Goal: Information Seeking & Learning: Find specific fact

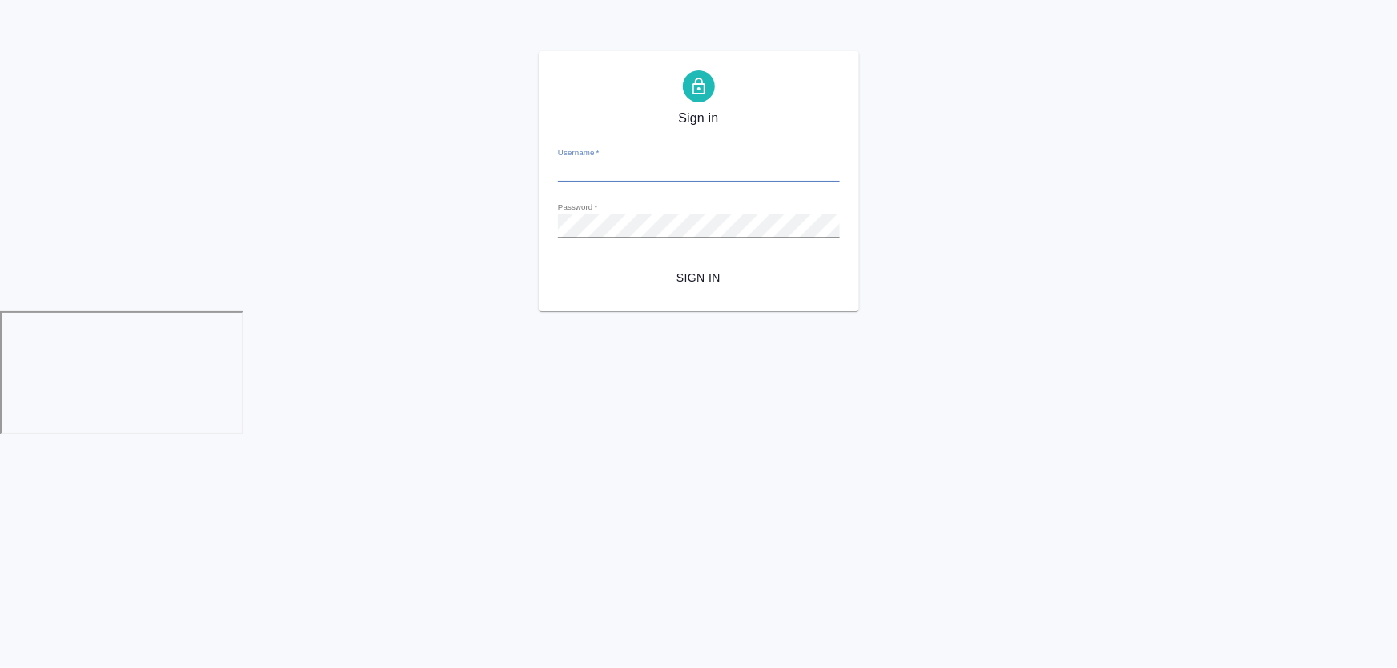
type input "d.zhukova@awatera.com"
click at [703, 294] on div "Sign in Username   * d.zhukova@awatera.com Password   * urlPath   * / Sign in" at bounding box center [699, 181] width 320 height 260
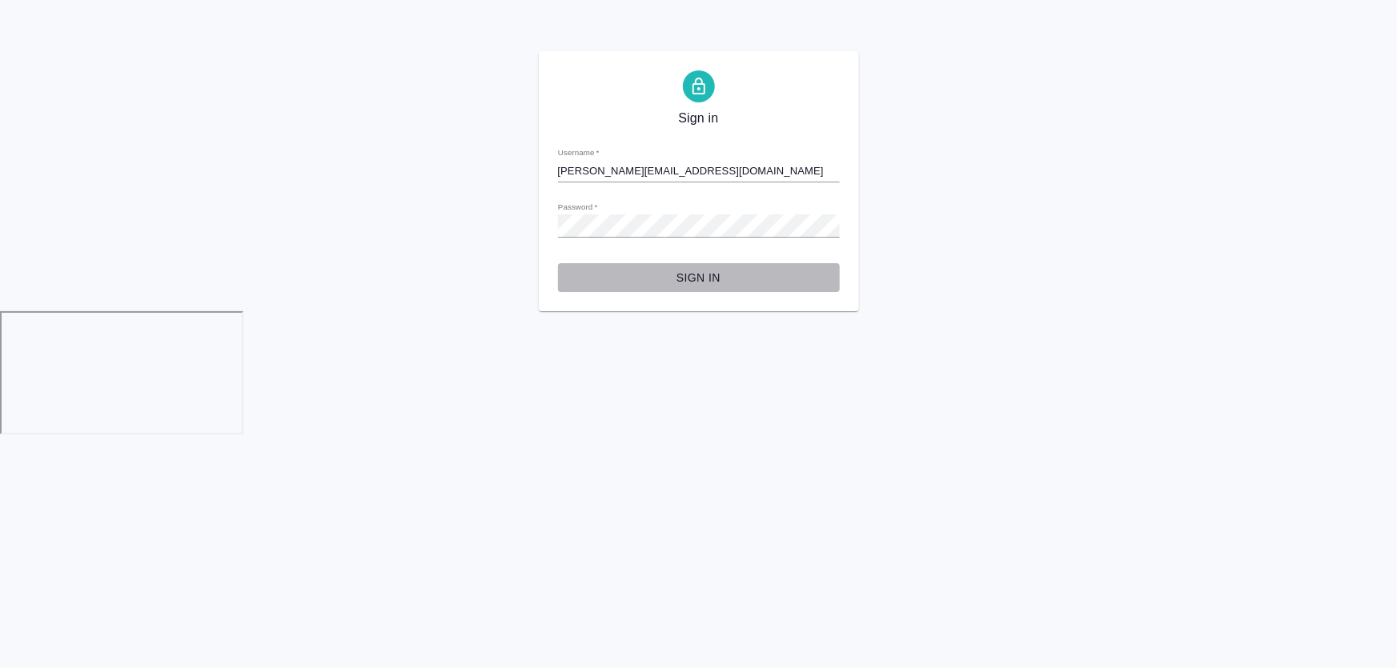
click at [703, 276] on span "Sign in" at bounding box center [699, 278] width 256 height 20
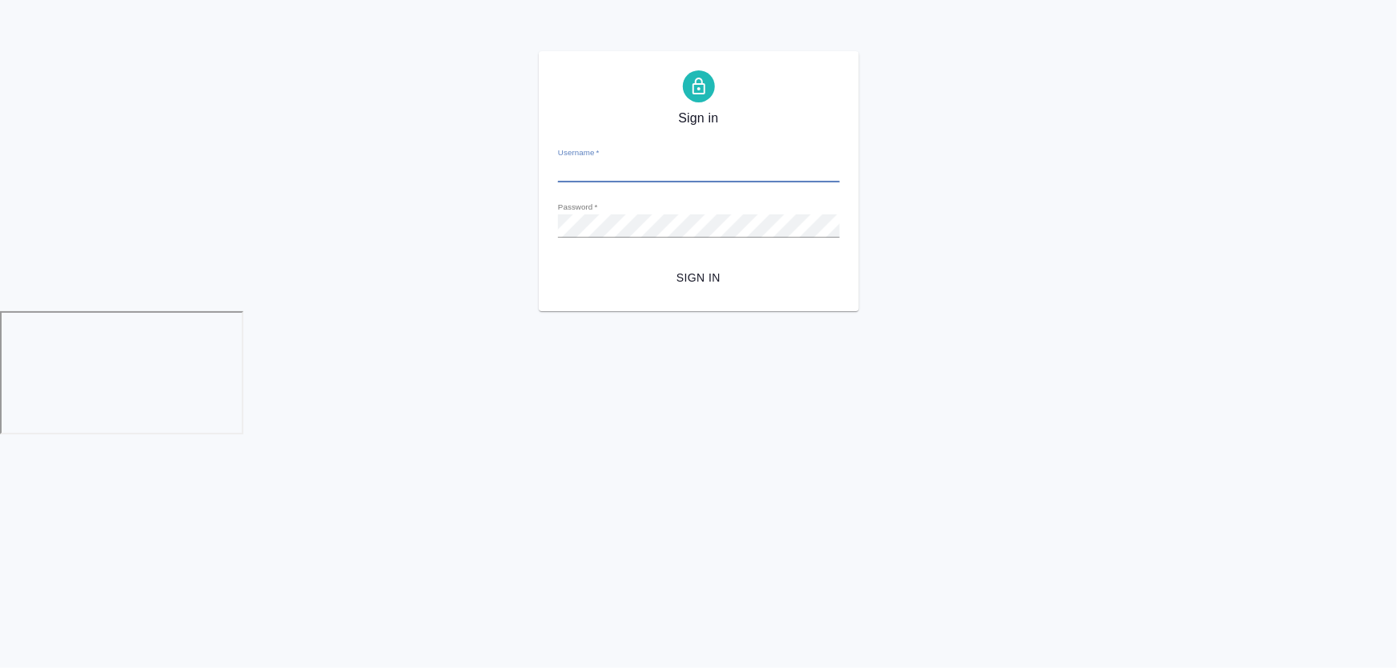
type input "d.zhukova@awatera.com"
click at [694, 267] on button "Sign in" at bounding box center [699, 278] width 282 height 30
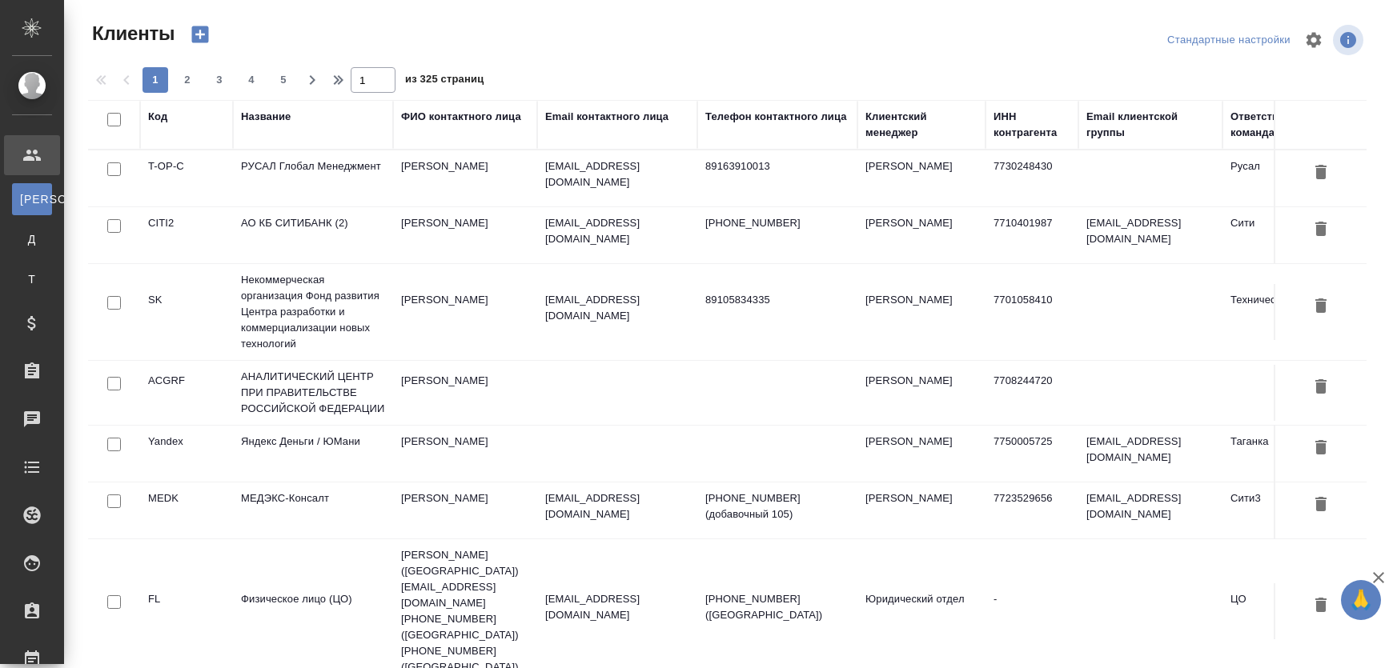
select select "RU"
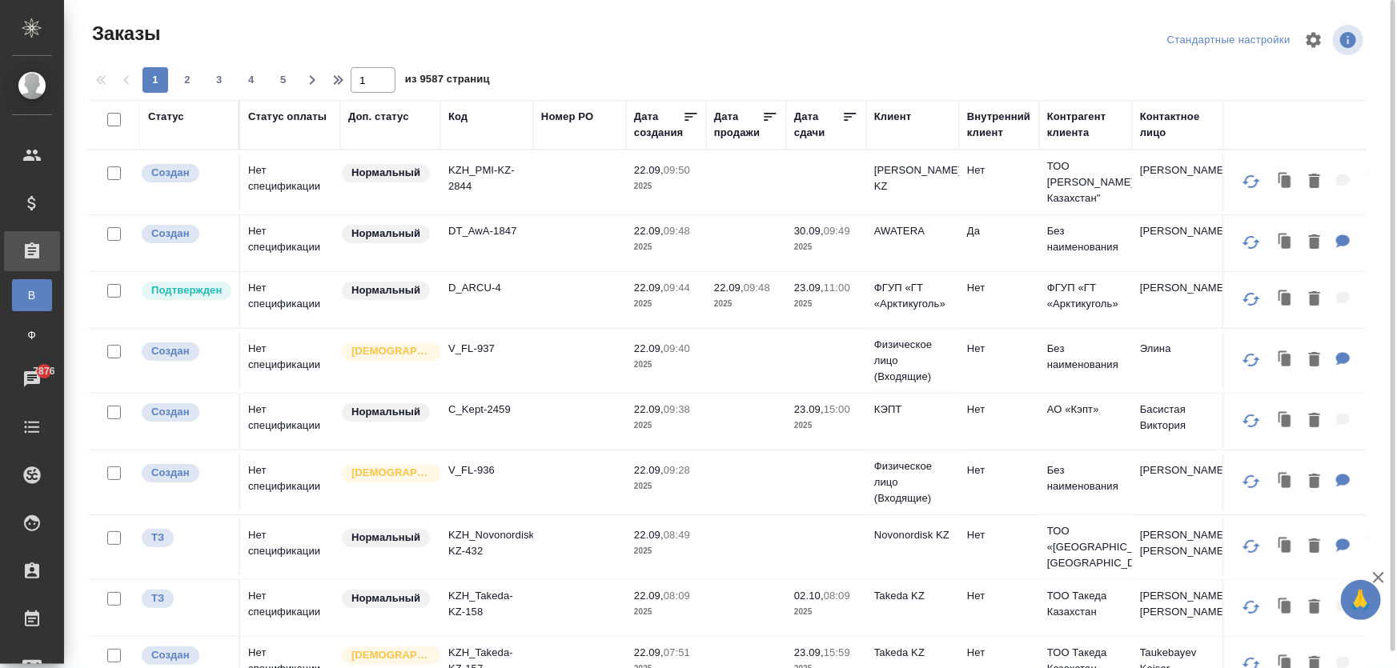
click at [461, 112] on div "Код" at bounding box center [457, 117] width 19 height 16
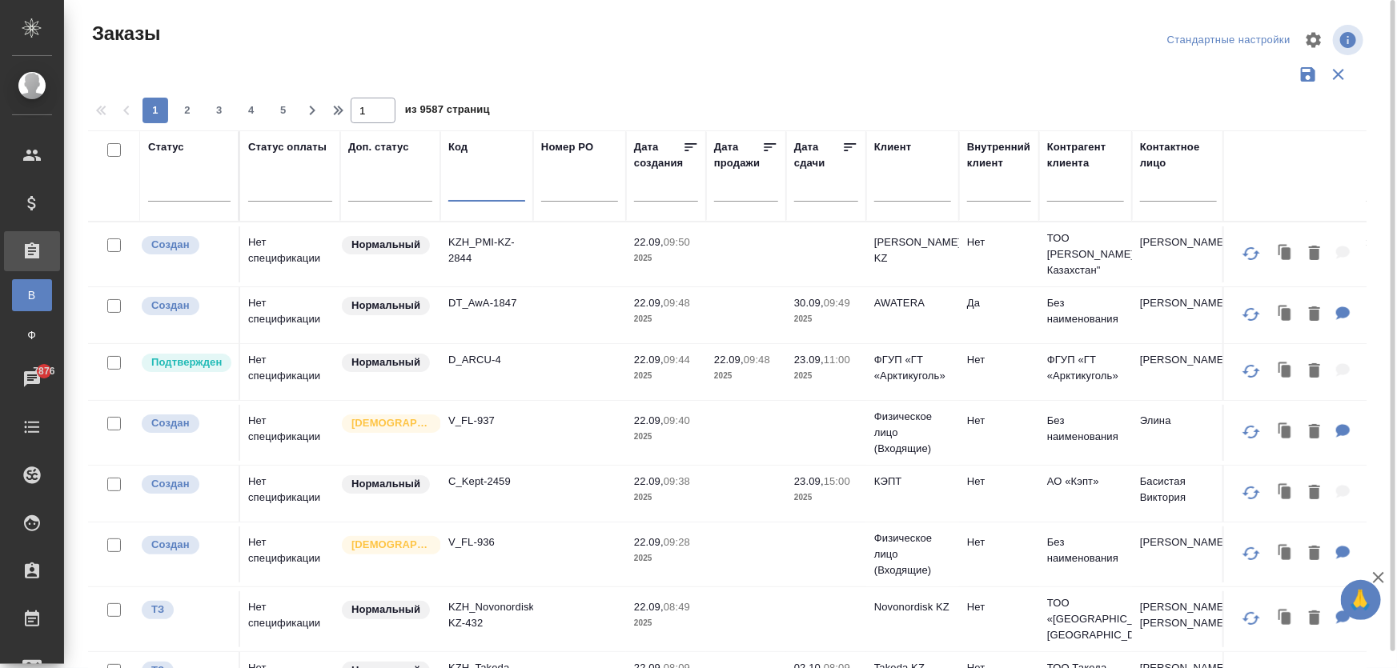
paste input "KZH_HK-423"
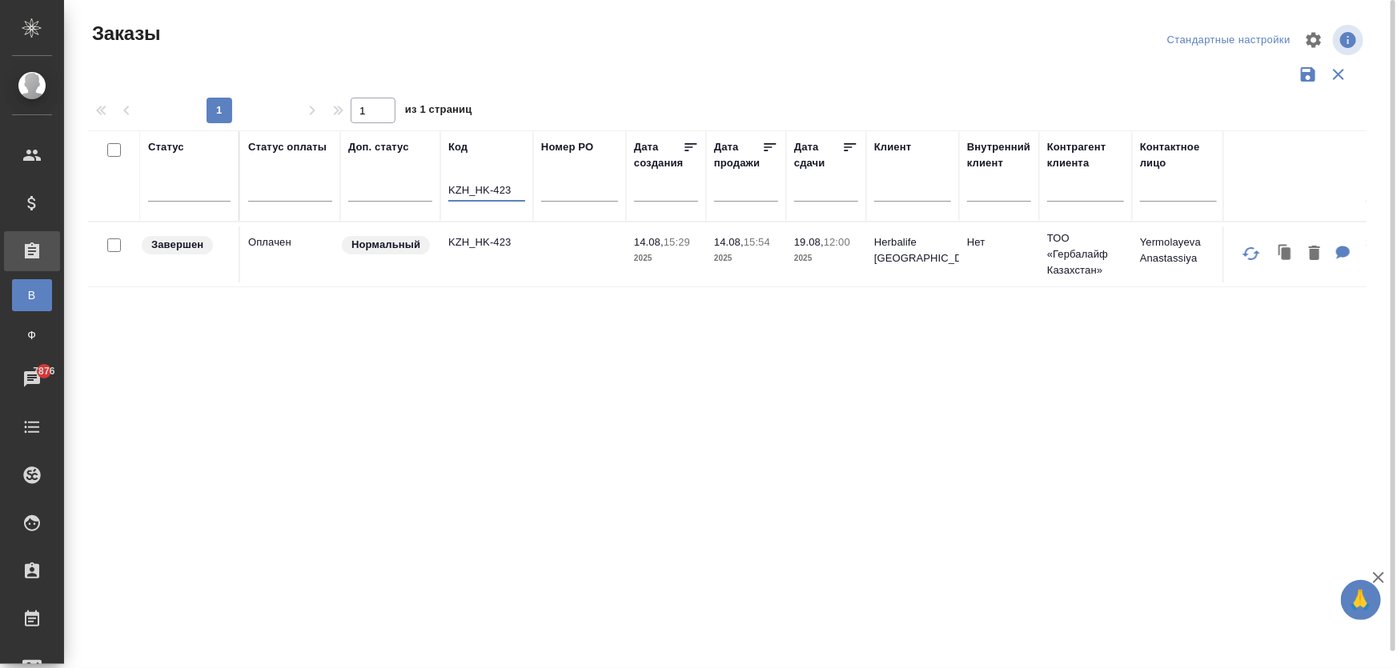
type input "KZH_HK-423"
click at [471, 243] on p "KZH_HK-423" at bounding box center [486, 243] width 77 height 16
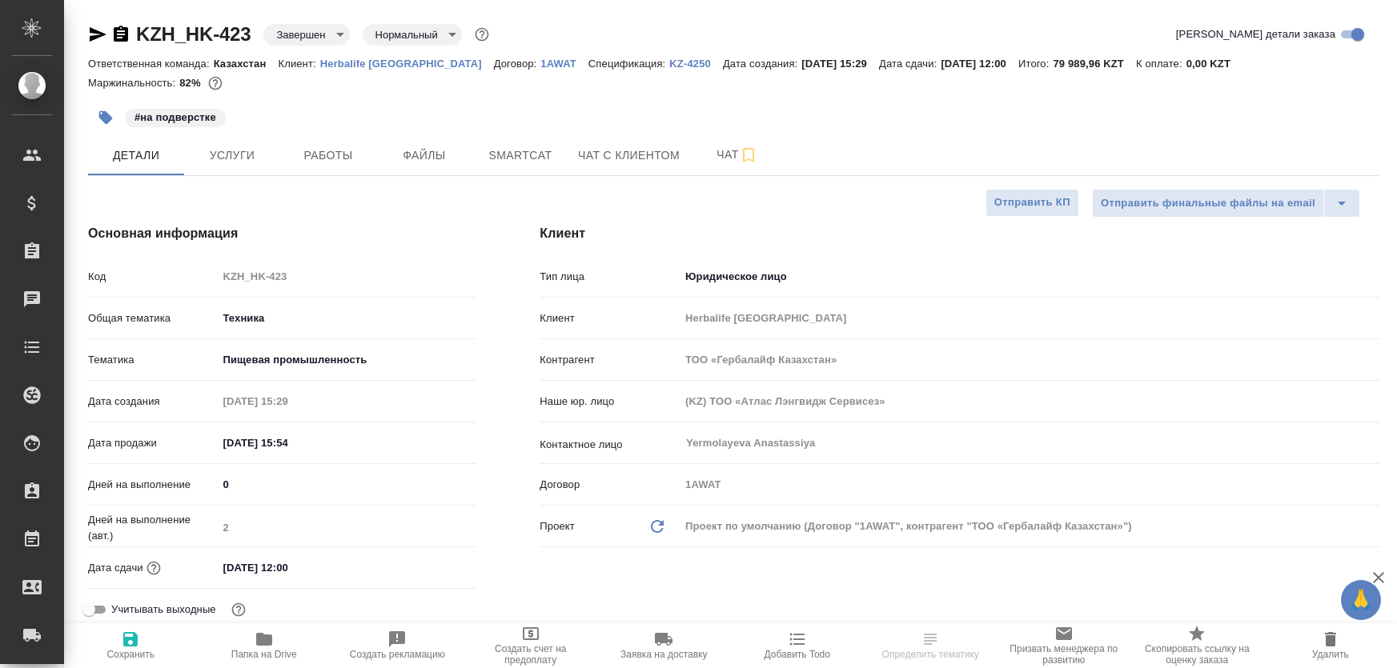
select select "RU"
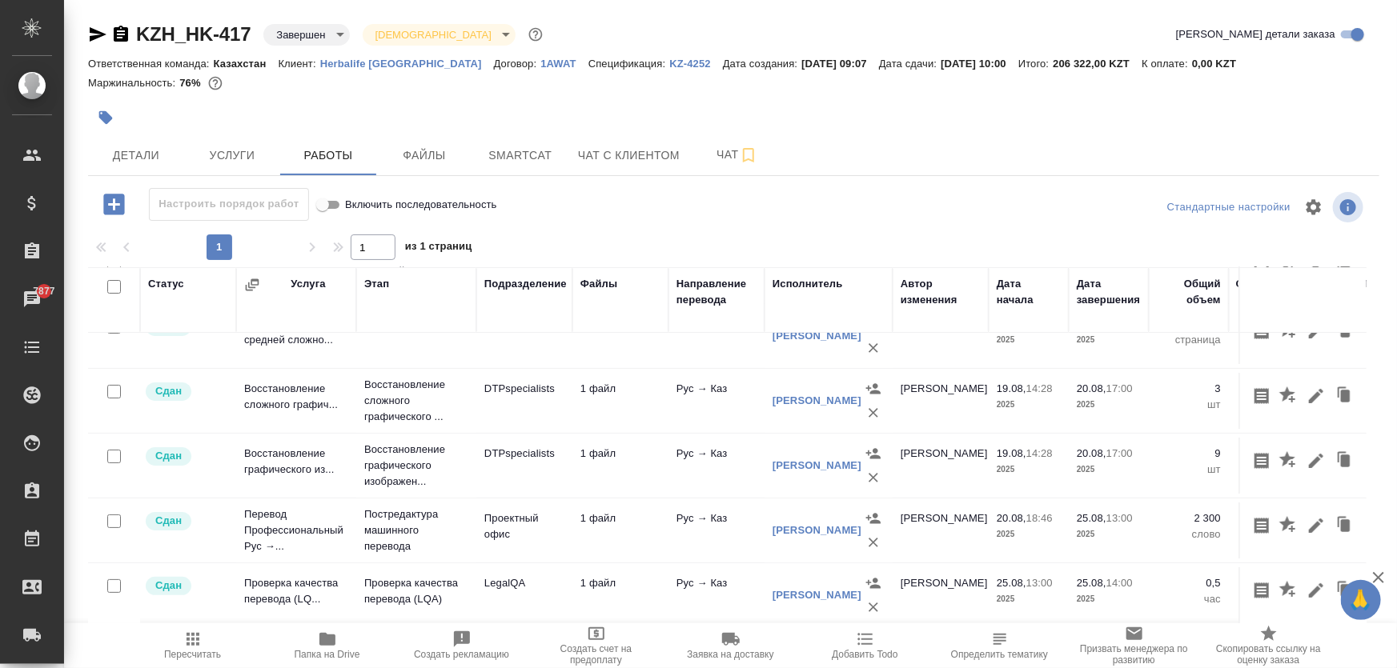
scroll to position [105, 0]
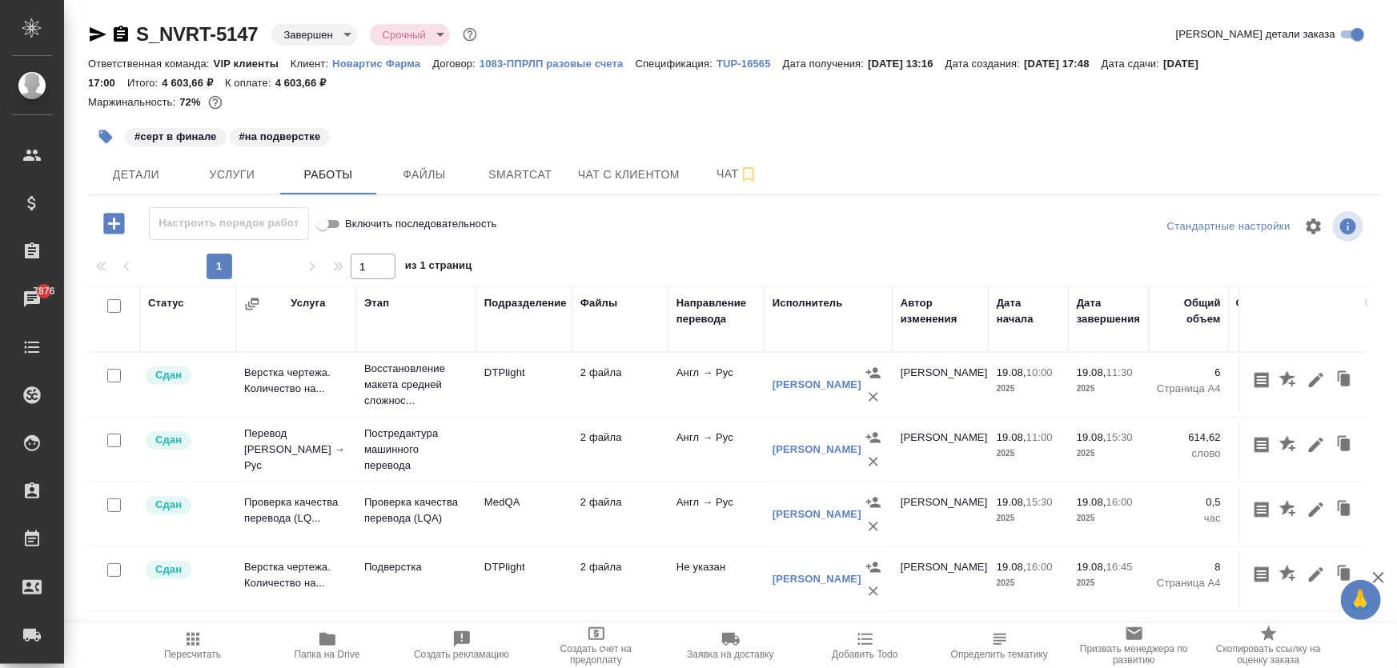
scroll to position [18, 0]
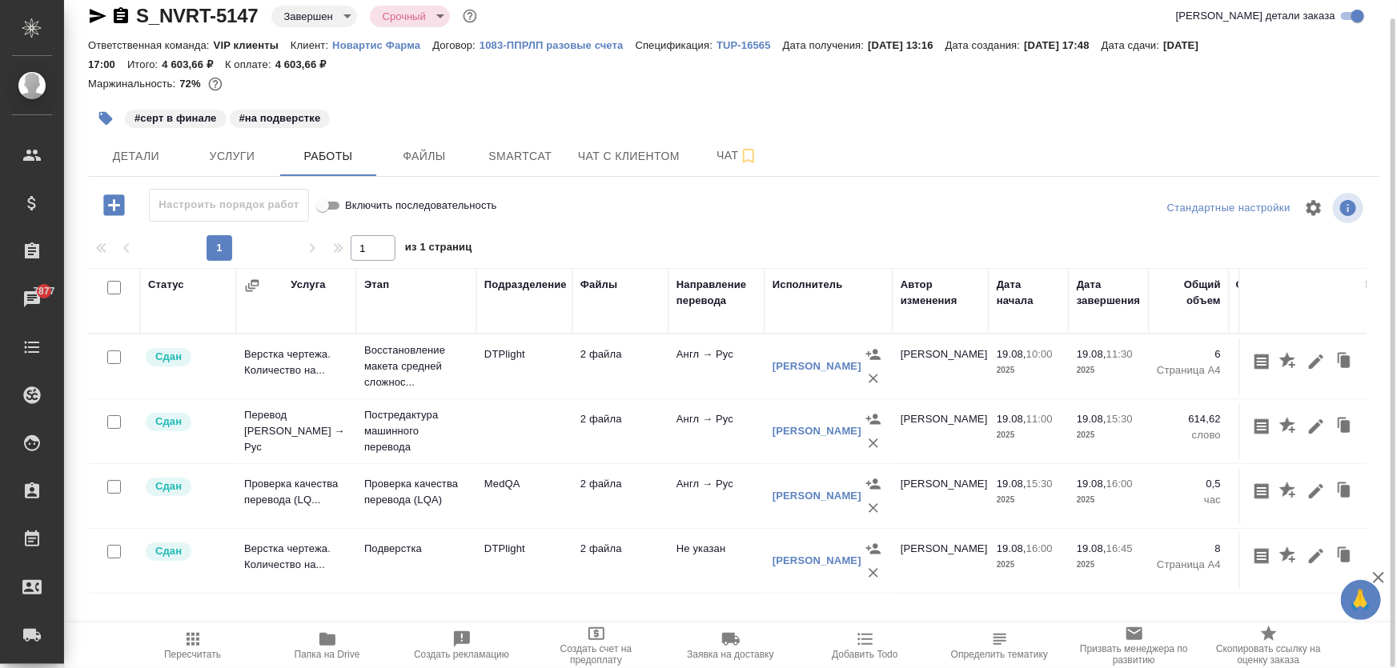
drag, startPoint x: 1098, startPoint y: 0, endPoint x: 848, endPoint y: 126, distance: 280.7
click at [848, 126] on div "#серт в финале #на подверстке" at bounding box center [518, 118] width 861 height 35
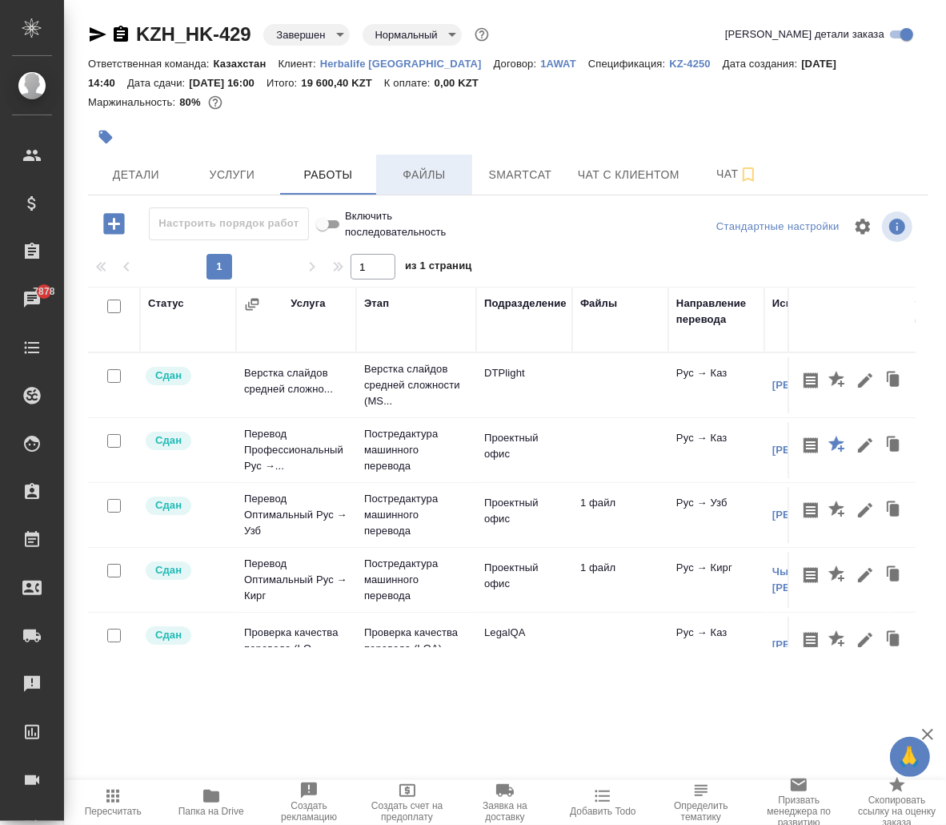
click at [429, 177] on span "Файлы" at bounding box center [424, 175] width 77 height 20
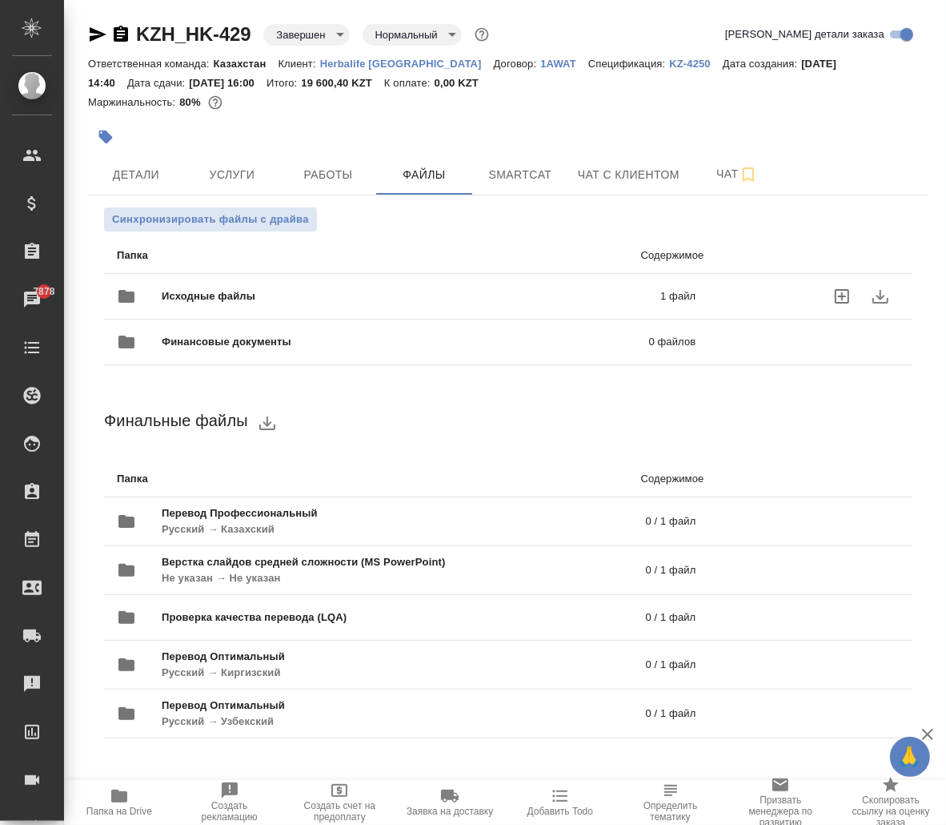
click at [297, 290] on span "Исходные файлы" at bounding box center [310, 296] width 296 height 16
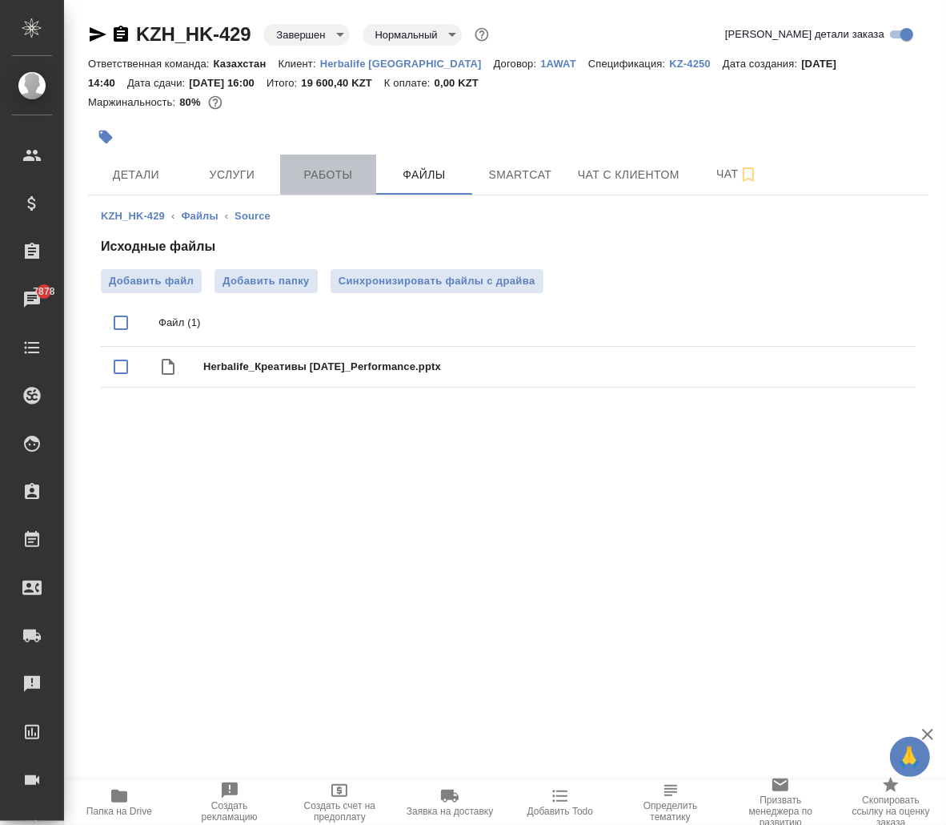
click at [318, 176] on span "Работы" at bounding box center [328, 175] width 77 height 20
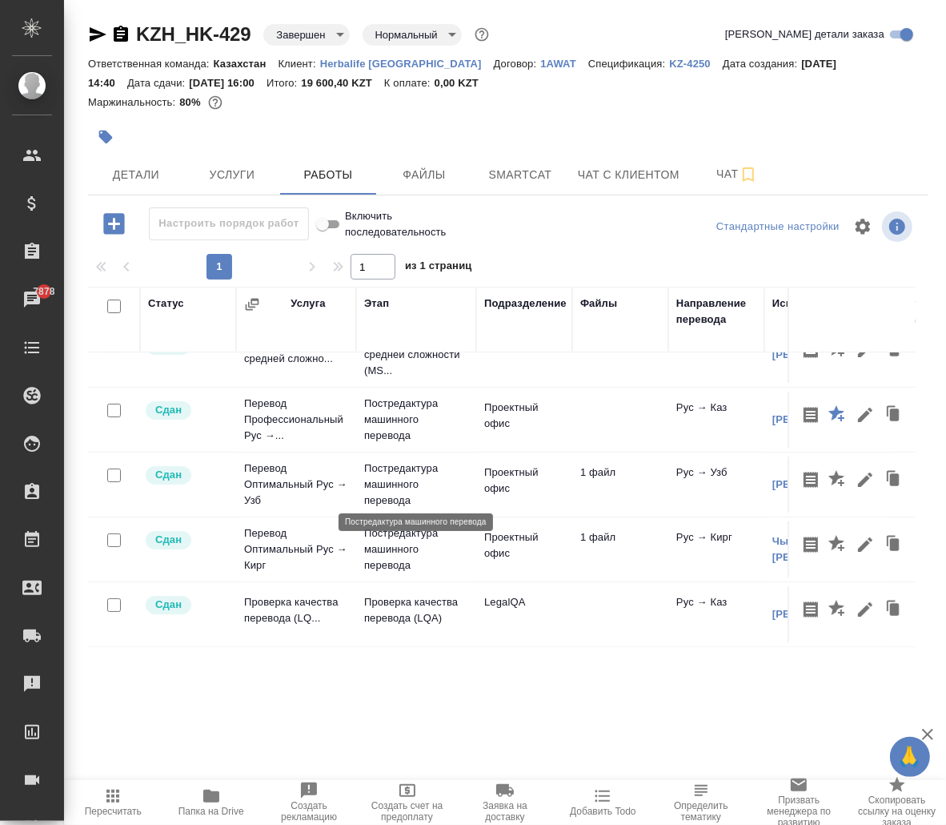
scroll to position [44, 0]
click at [413, 338] on div "Этап" at bounding box center [416, 319] width 104 height 48
click at [282, 421] on td "Перевод Профессиональный Рус →..." at bounding box center [296, 419] width 120 height 64
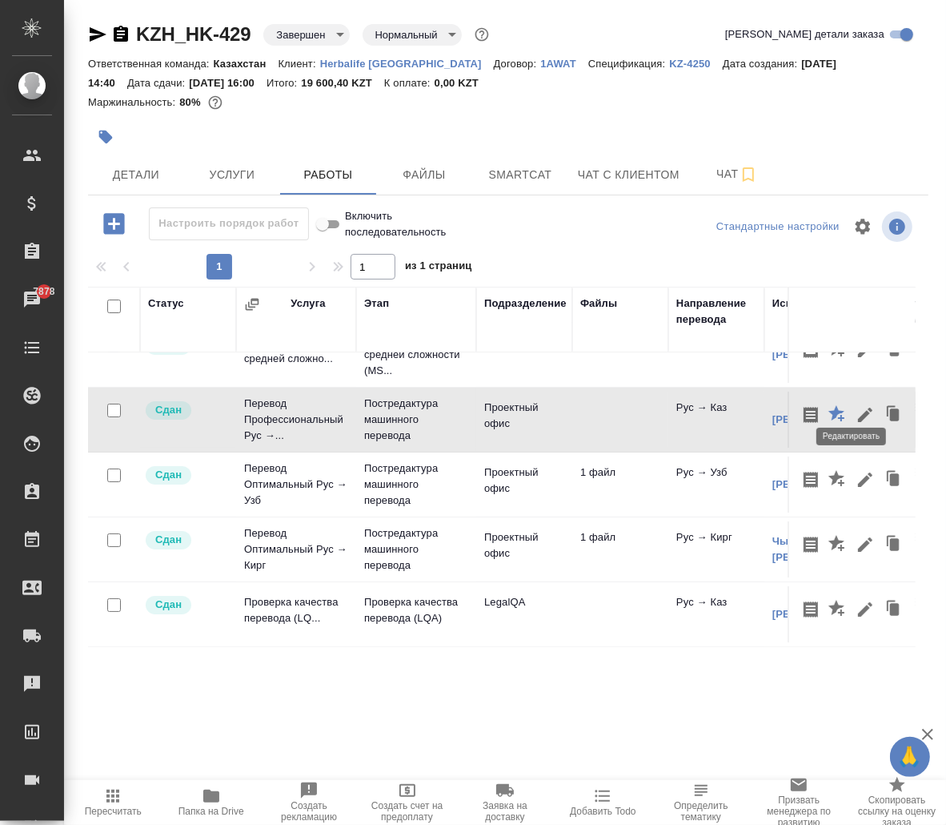
click at [858, 407] on icon "button" at bounding box center [865, 414] width 14 height 14
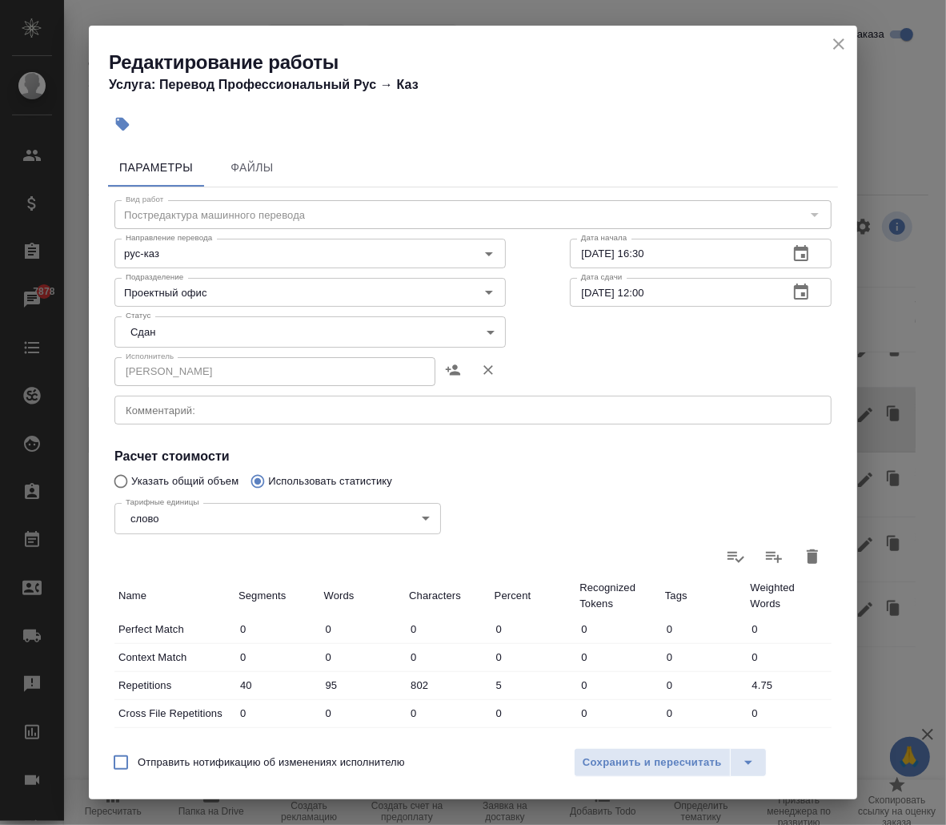
click at [837, 48] on icon "close" at bounding box center [838, 43] width 19 height 19
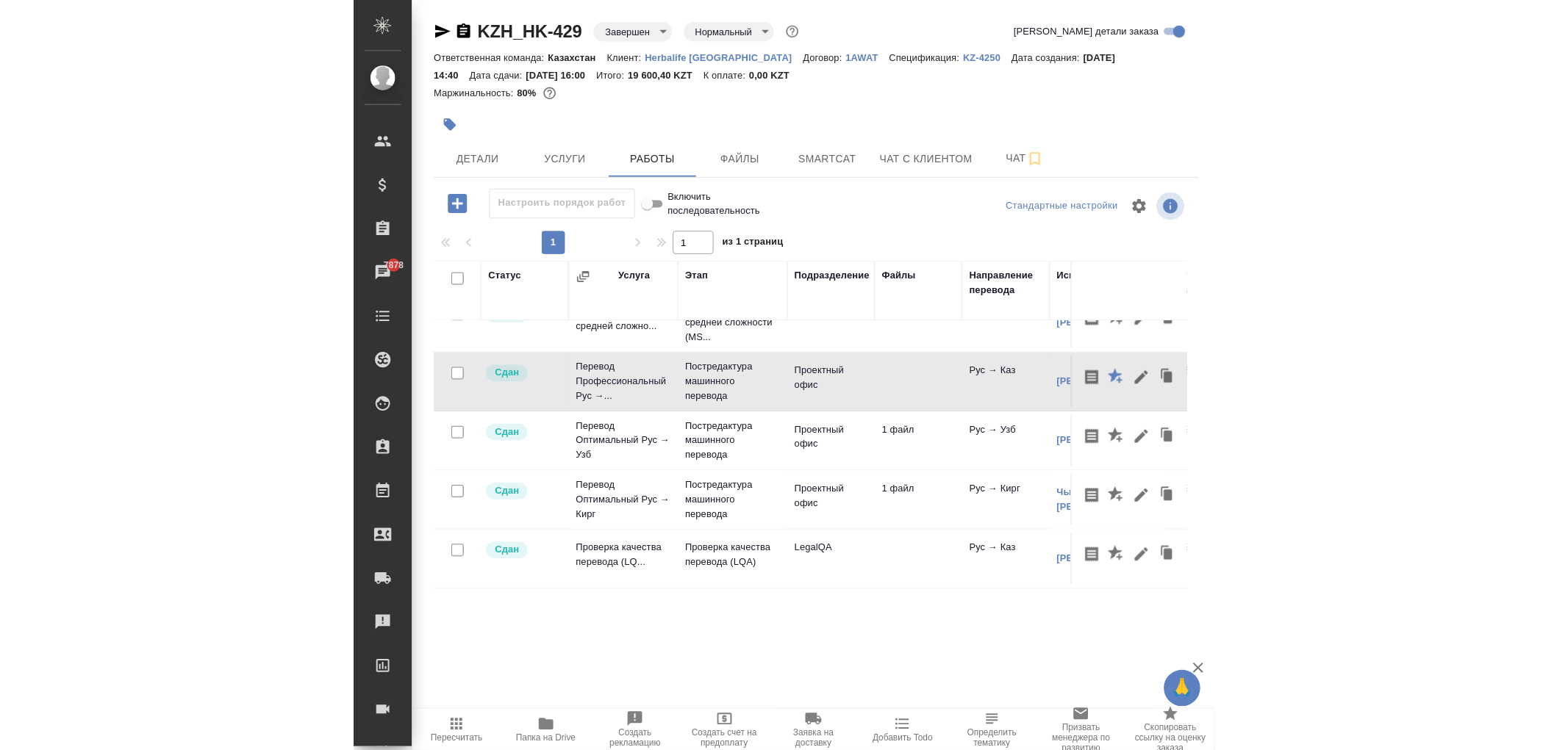
scroll to position [0, 0]
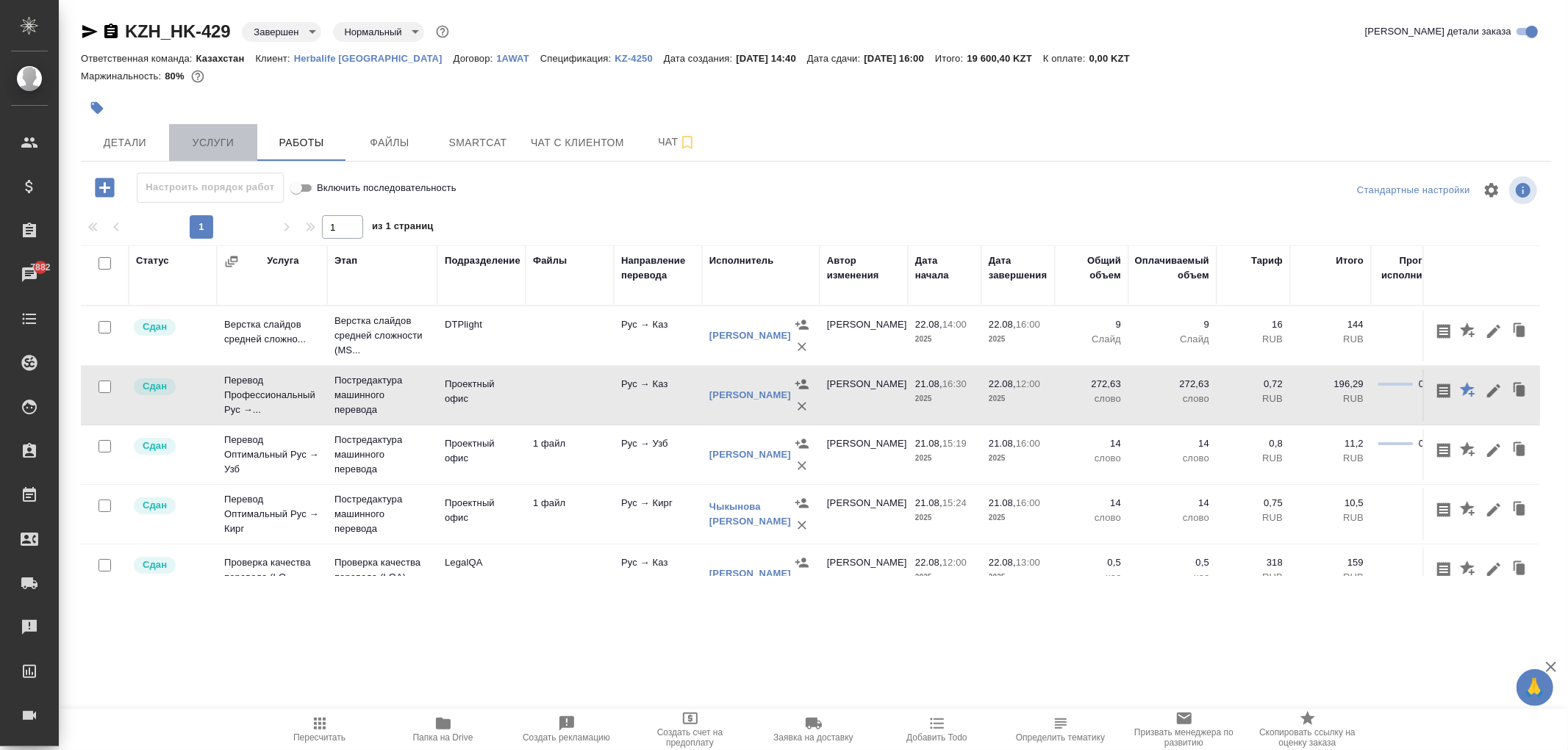
click at [224, 140] on span "Услуги" at bounding box center [213, 143] width 71 height 18
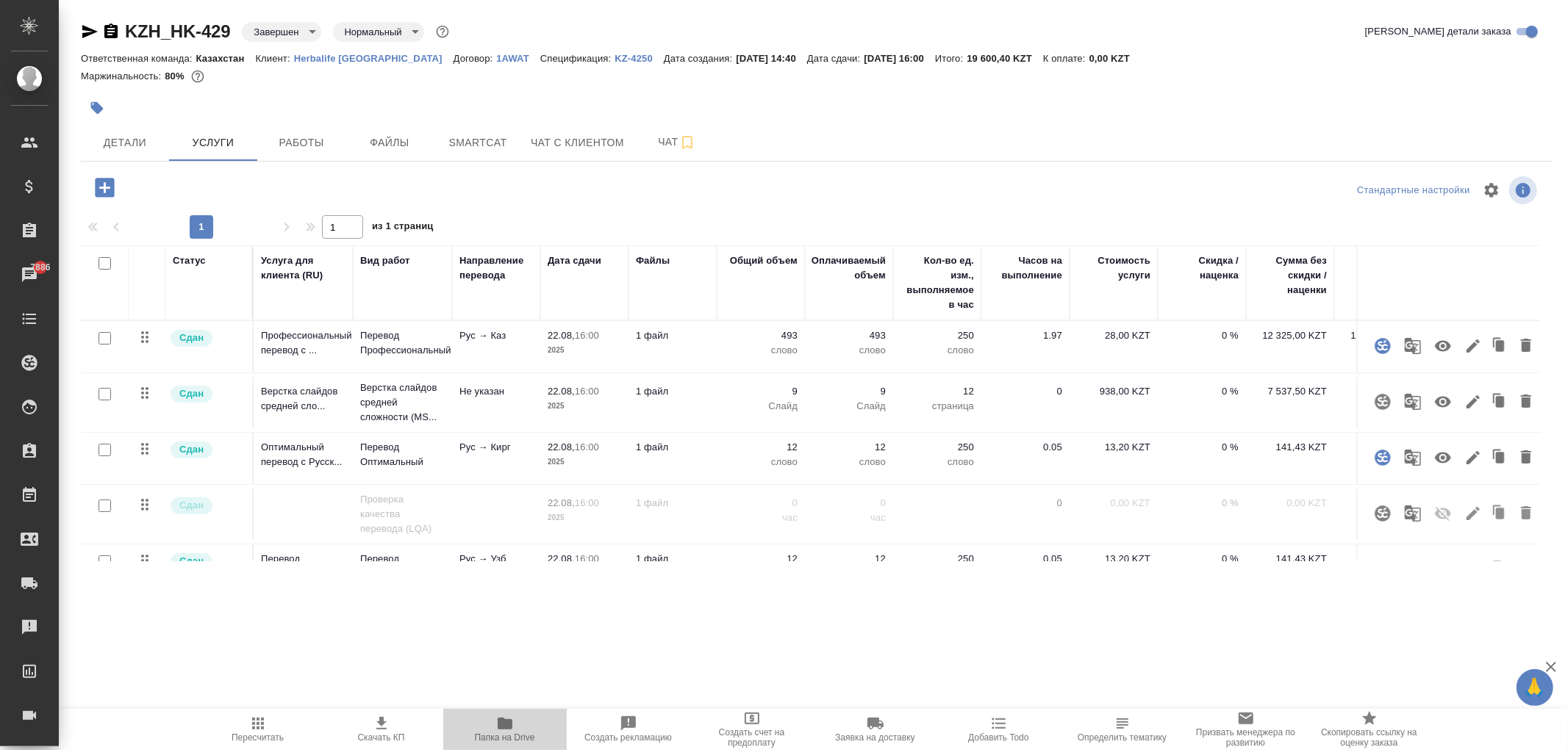
click at [493, 613] on span "Папка на Drive" at bounding box center [504, 729] width 106 height 28
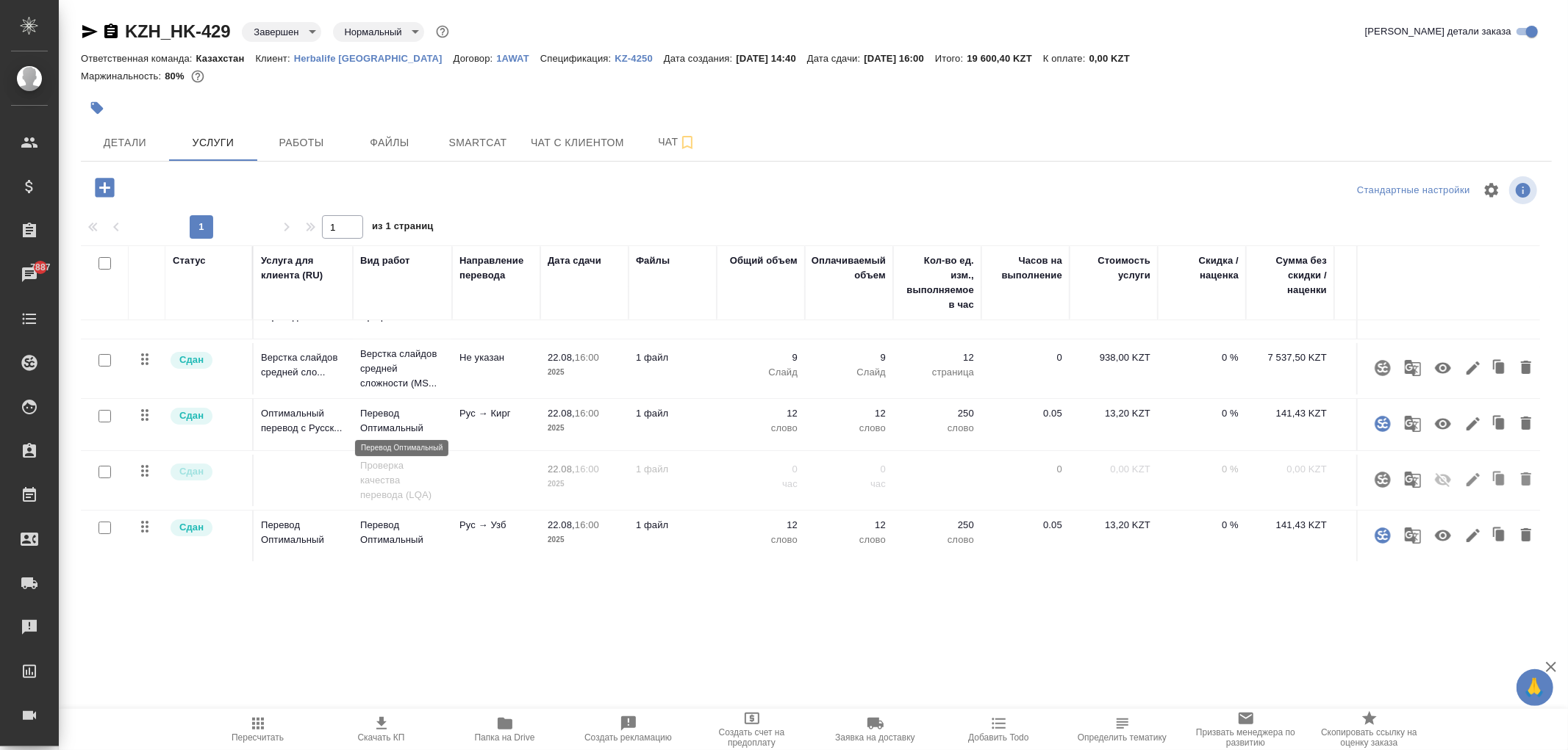
scroll to position [48, 0]
click at [296, 140] on span "Работы" at bounding box center [301, 143] width 71 height 18
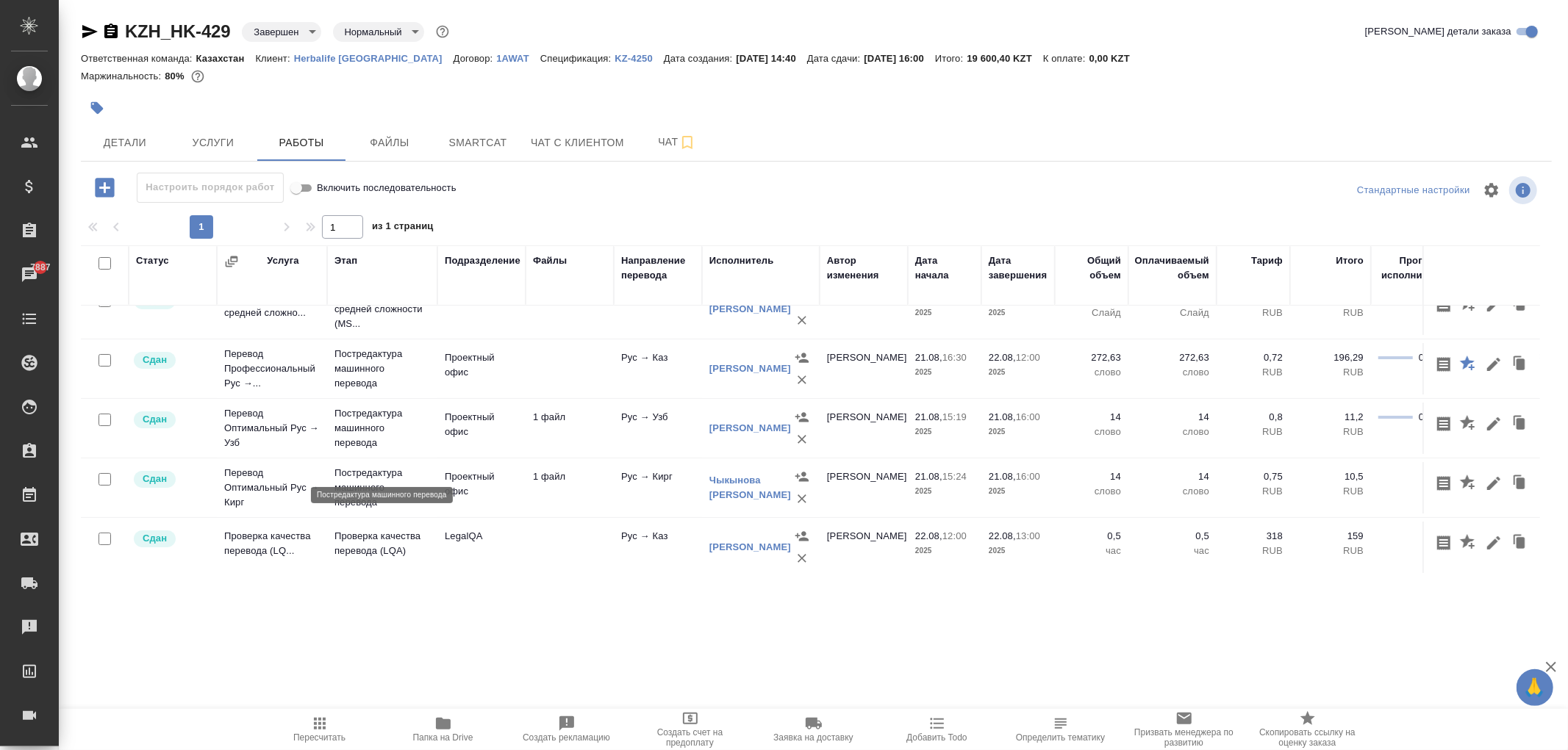
scroll to position [40, 0]
drag, startPoint x: 333, startPoint y: 521, endPoint x: 437, endPoint y: 545, distance: 106.7
click at [437, 545] on tr "Сдан Проверка качества перевода (LQ... Проверка качества перевода (LQA) LegalQA…" at bounding box center [949, 546] width 1738 height 60
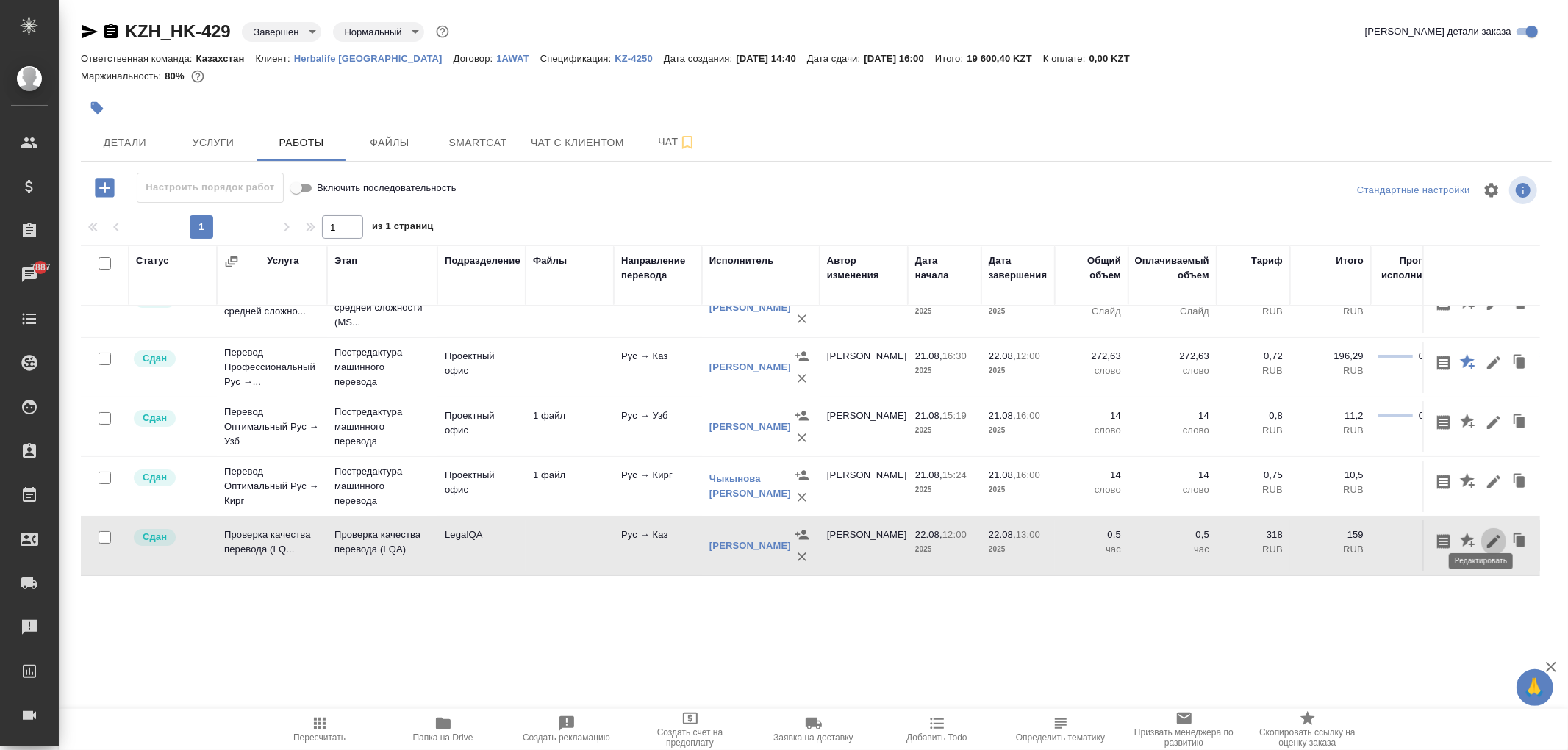
click at [1282, 535] on icon "button" at bounding box center [1493, 542] width 13 height 13
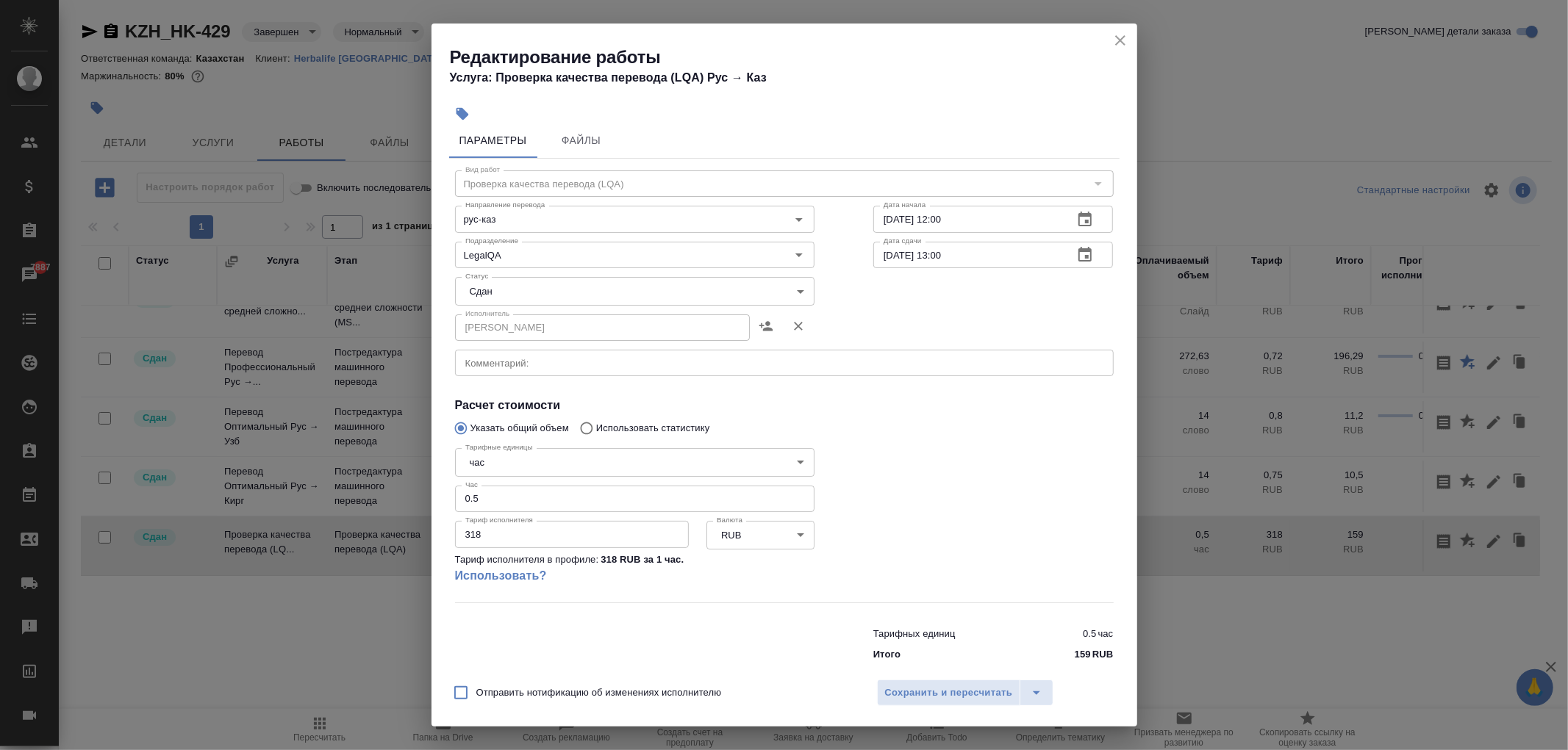
scroll to position [0, 0]
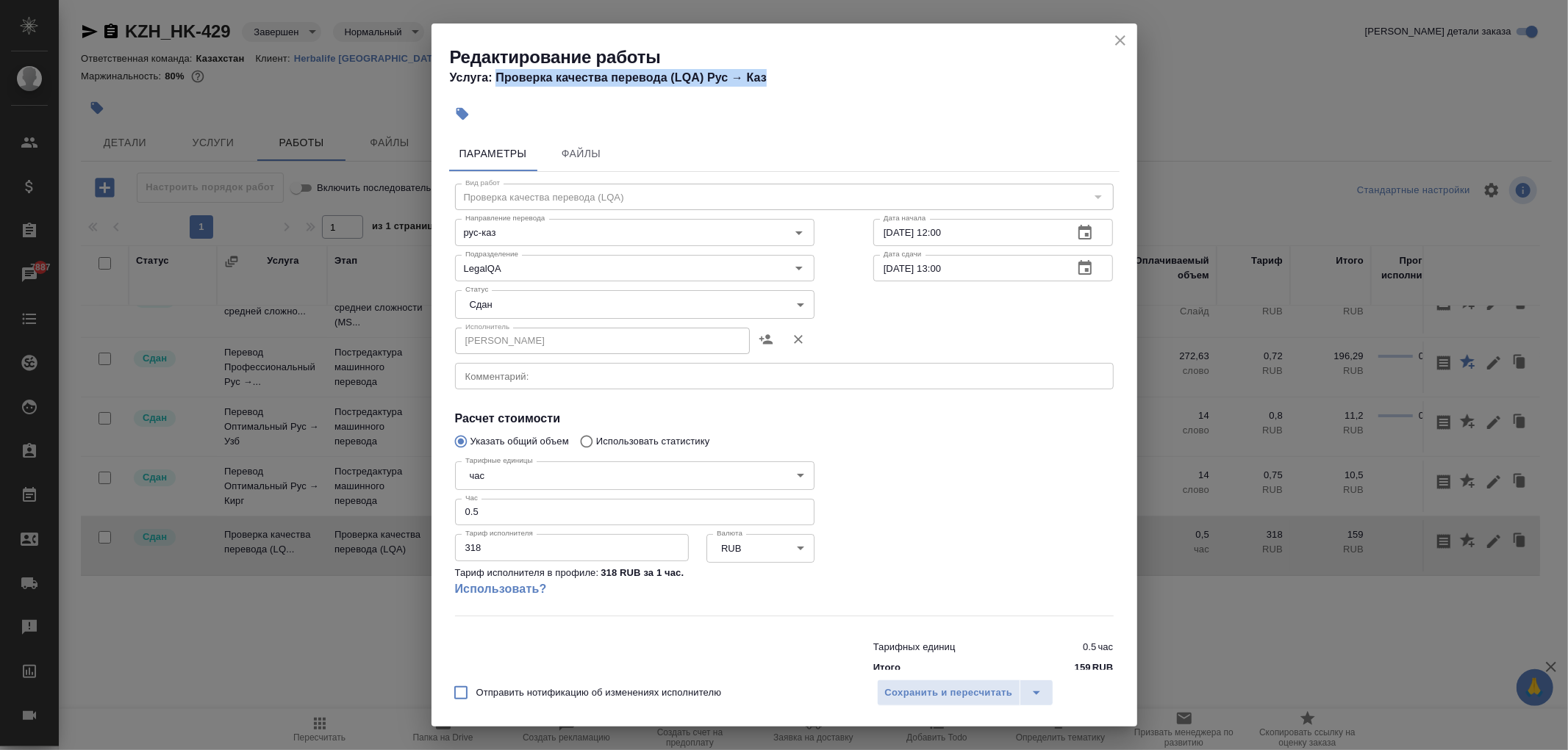
drag, startPoint x: 495, startPoint y: 76, endPoint x: 783, endPoint y: 78, distance: 288.0
click at [783, 78] on h4 "Услуга: Проверка качества перевода (LQA) Рус → Каз" at bounding box center [793, 77] width 687 height 17
copy h4 "Проверка качества перевода (LQA) Рус → Каз"
click at [1125, 39] on icon "close" at bounding box center [1119, 39] width 17 height 17
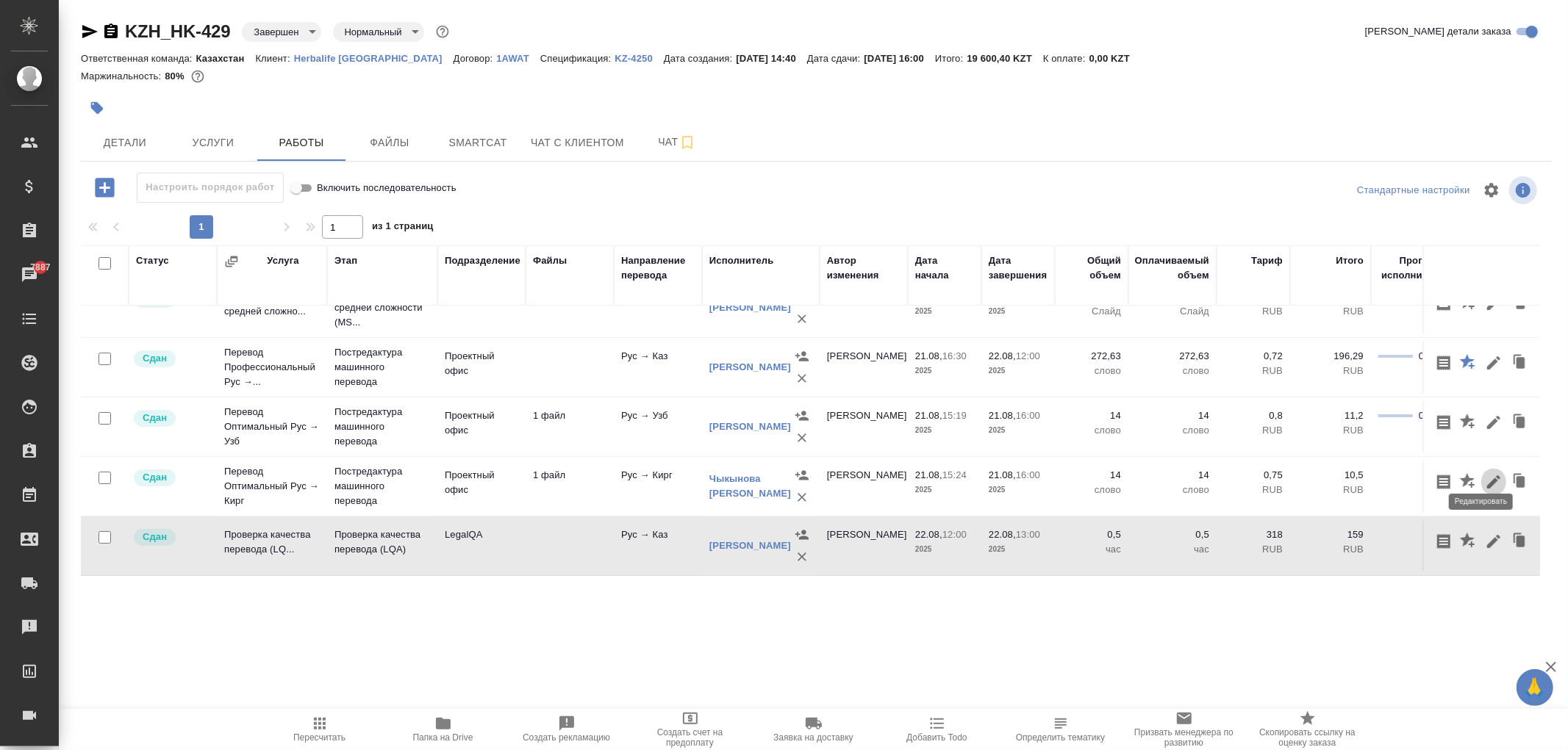
click at [1282, 474] on icon "button" at bounding box center [1493, 482] width 17 height 17
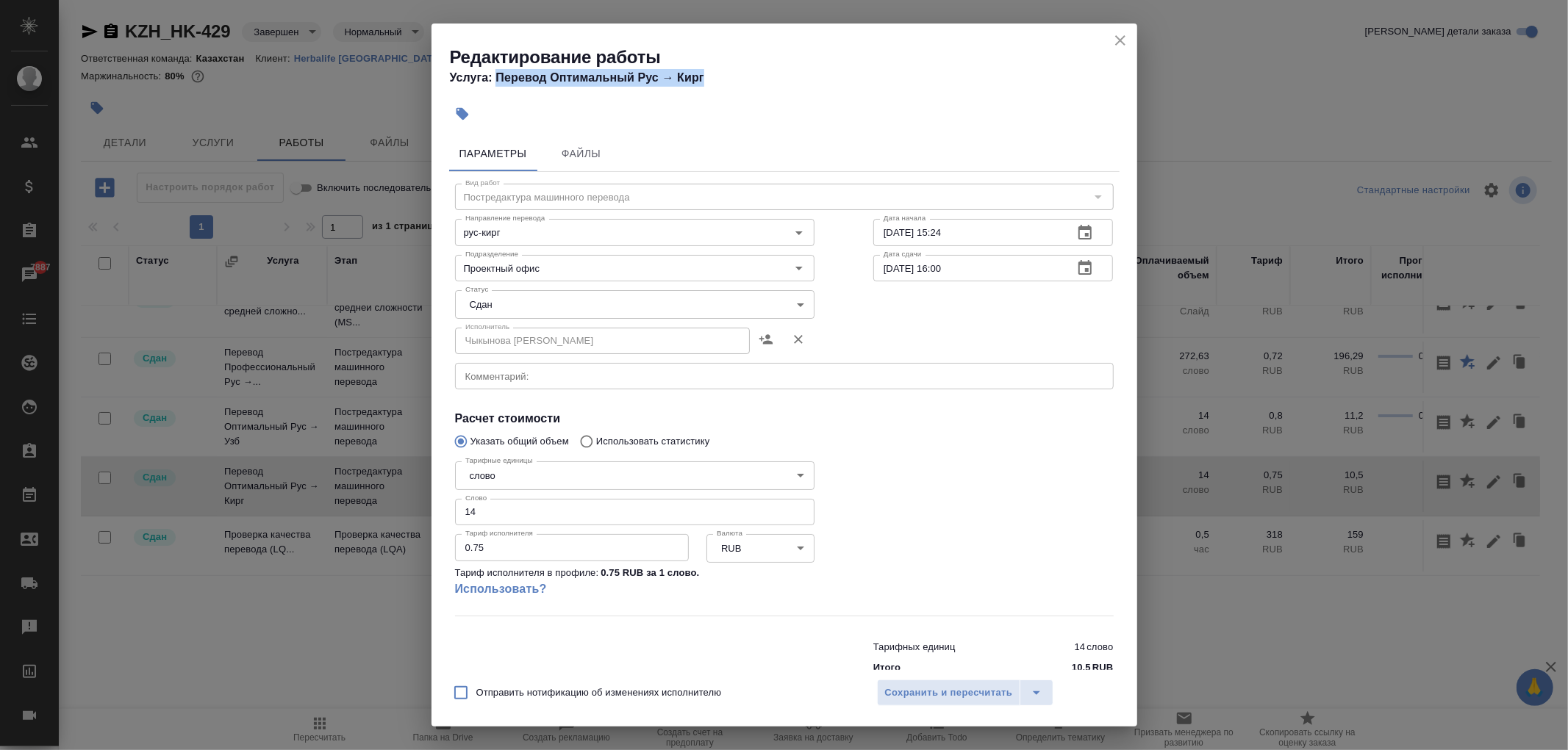
drag, startPoint x: 498, startPoint y: 79, endPoint x: 738, endPoint y: 76, distance: 240.0
click at [738, 76] on h4 "Услуга: Перевод Оптимальный Рус → Кирг" at bounding box center [793, 77] width 687 height 17
copy h4 "Перевод Оптимальный Рус → Кирг"
click at [1115, 40] on icon "close" at bounding box center [1119, 39] width 17 height 17
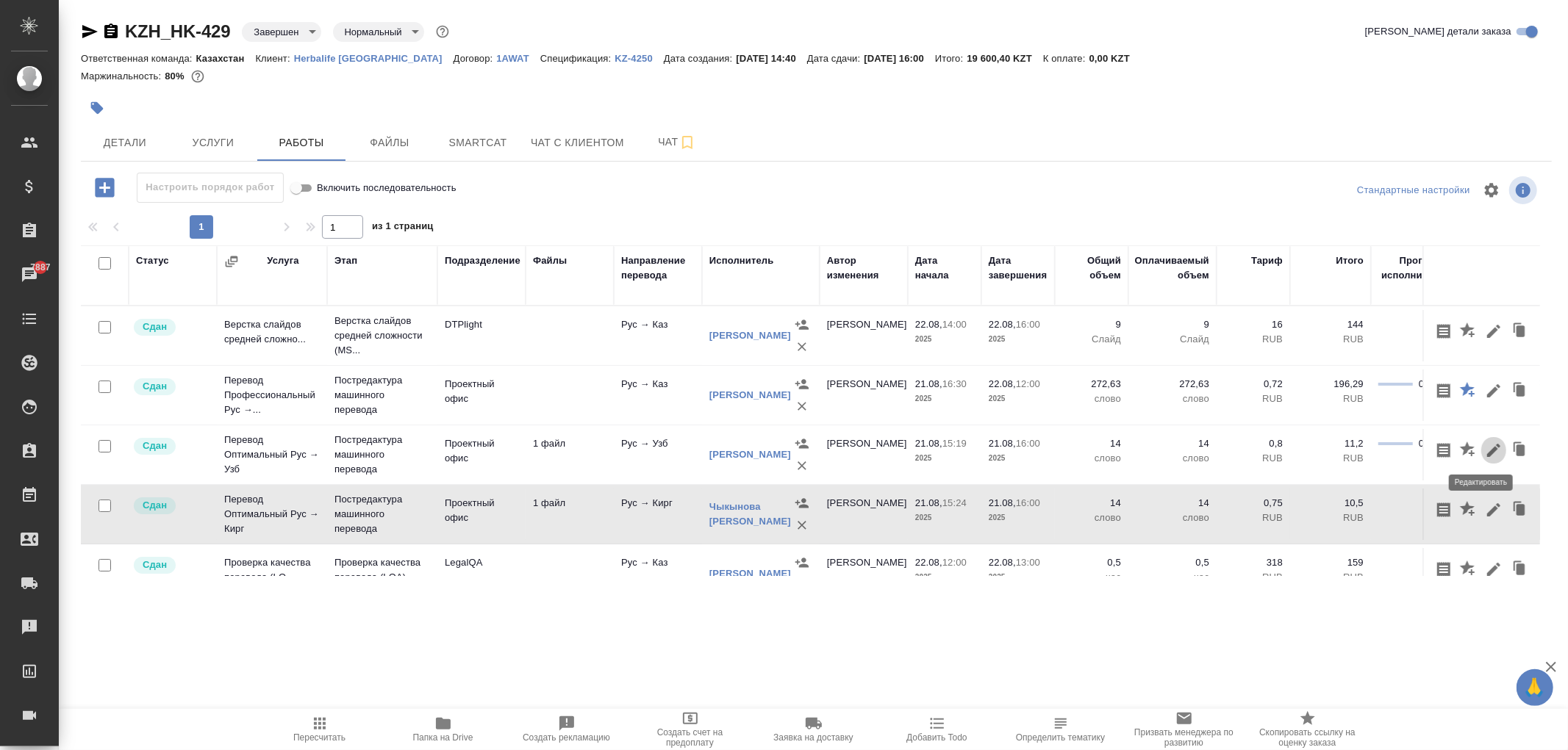
click at [1282, 451] on icon "button" at bounding box center [1493, 450] width 17 height 17
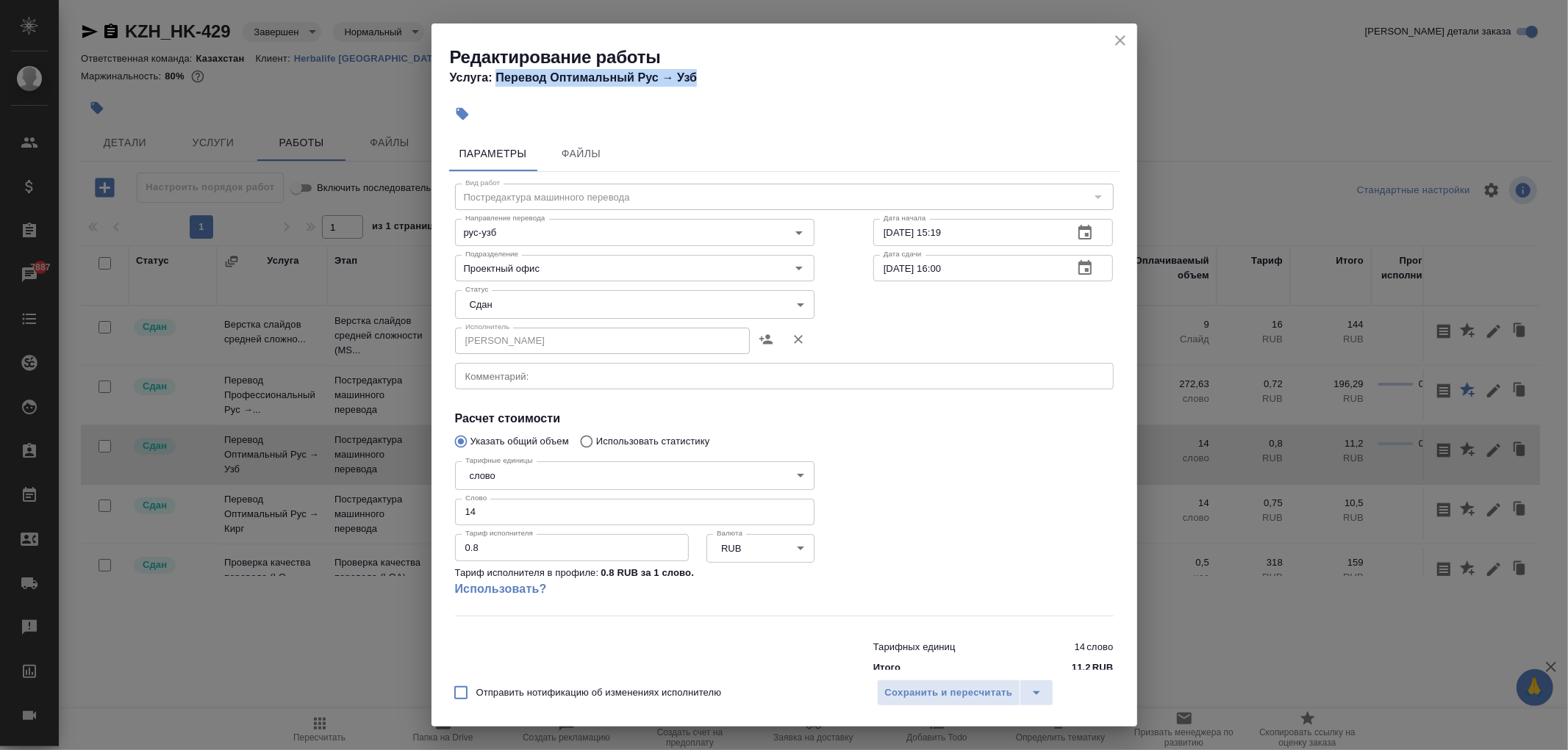
drag, startPoint x: 496, startPoint y: 79, endPoint x: 758, endPoint y: 79, distance: 262.0
click at [758, 79] on h4 "Услуга: Перевод Оптимальный Рус → Узб" at bounding box center [793, 77] width 687 height 17
copy h4 "Перевод Оптимальный Рус → Узб"
click at [1118, 40] on icon "close" at bounding box center [1119, 39] width 10 height 10
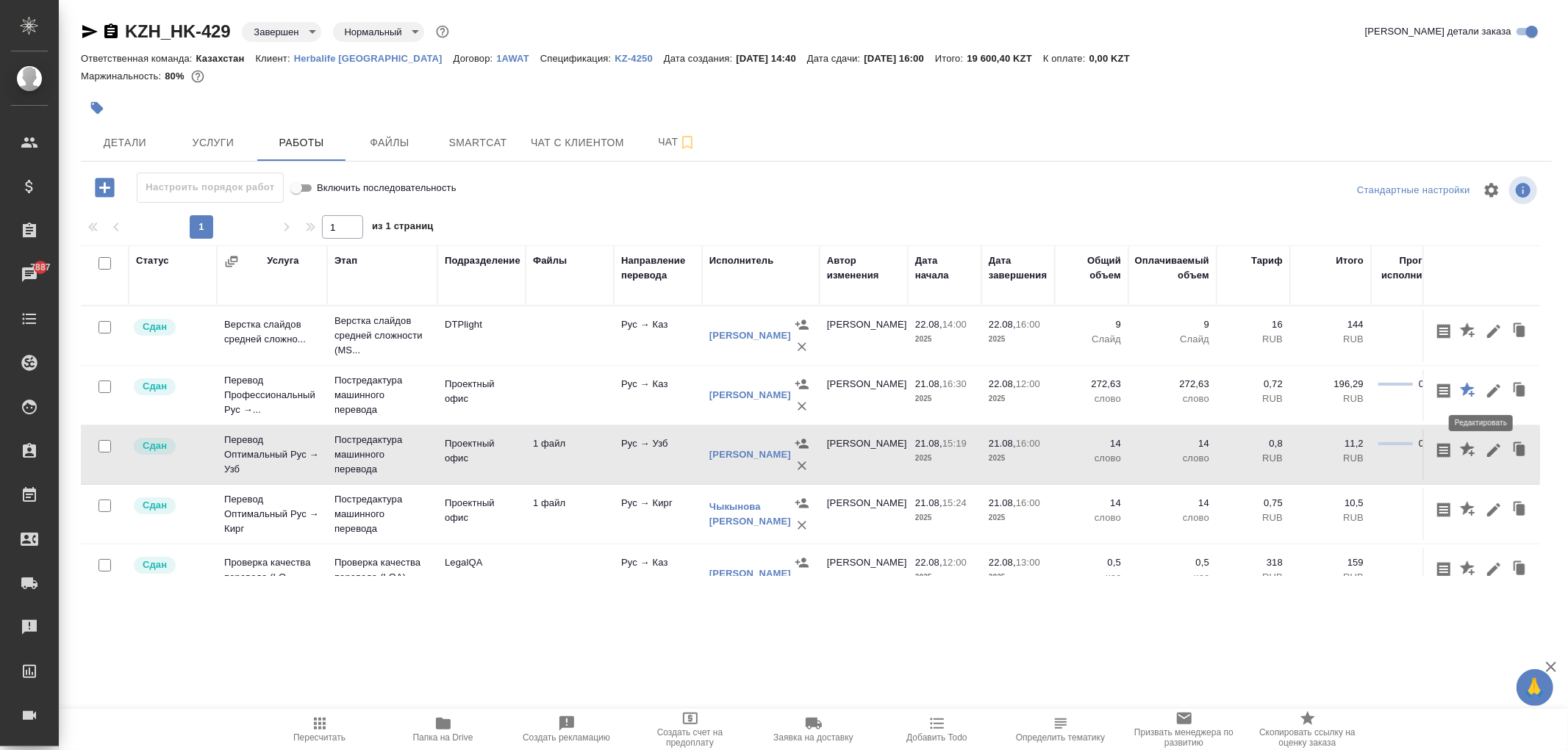
click at [1282, 392] on icon "button" at bounding box center [1493, 391] width 13 height 13
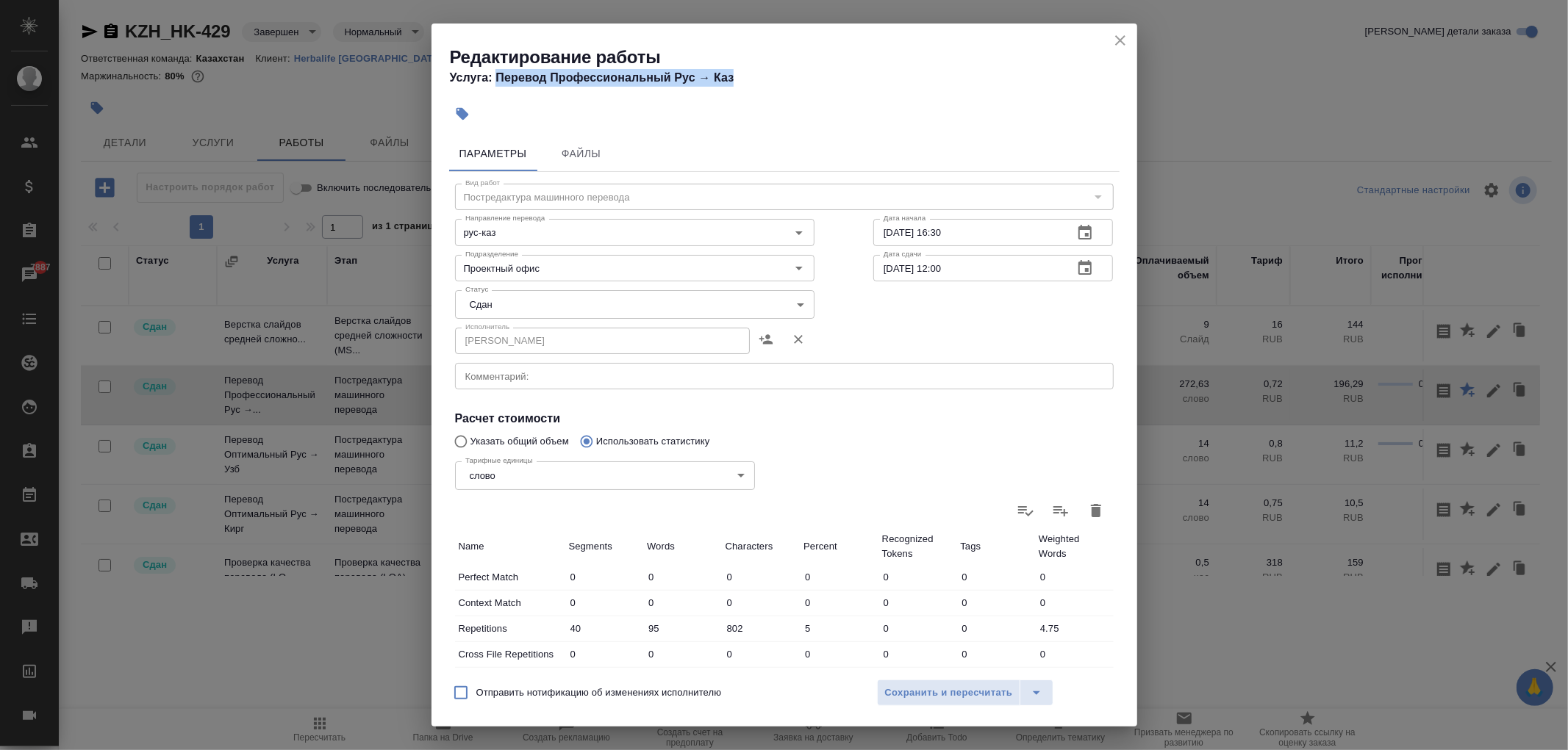
drag, startPoint x: 495, startPoint y: 73, endPoint x: 794, endPoint y: 84, distance: 299.2
click at [797, 82] on h4 "Услуга: Перевод Профессиональный Рус → Каз" at bounding box center [793, 77] width 687 height 17
copy h4 "Перевод Профессиональный Рус → Каз"
click at [1126, 46] on icon "close" at bounding box center [1119, 39] width 17 height 17
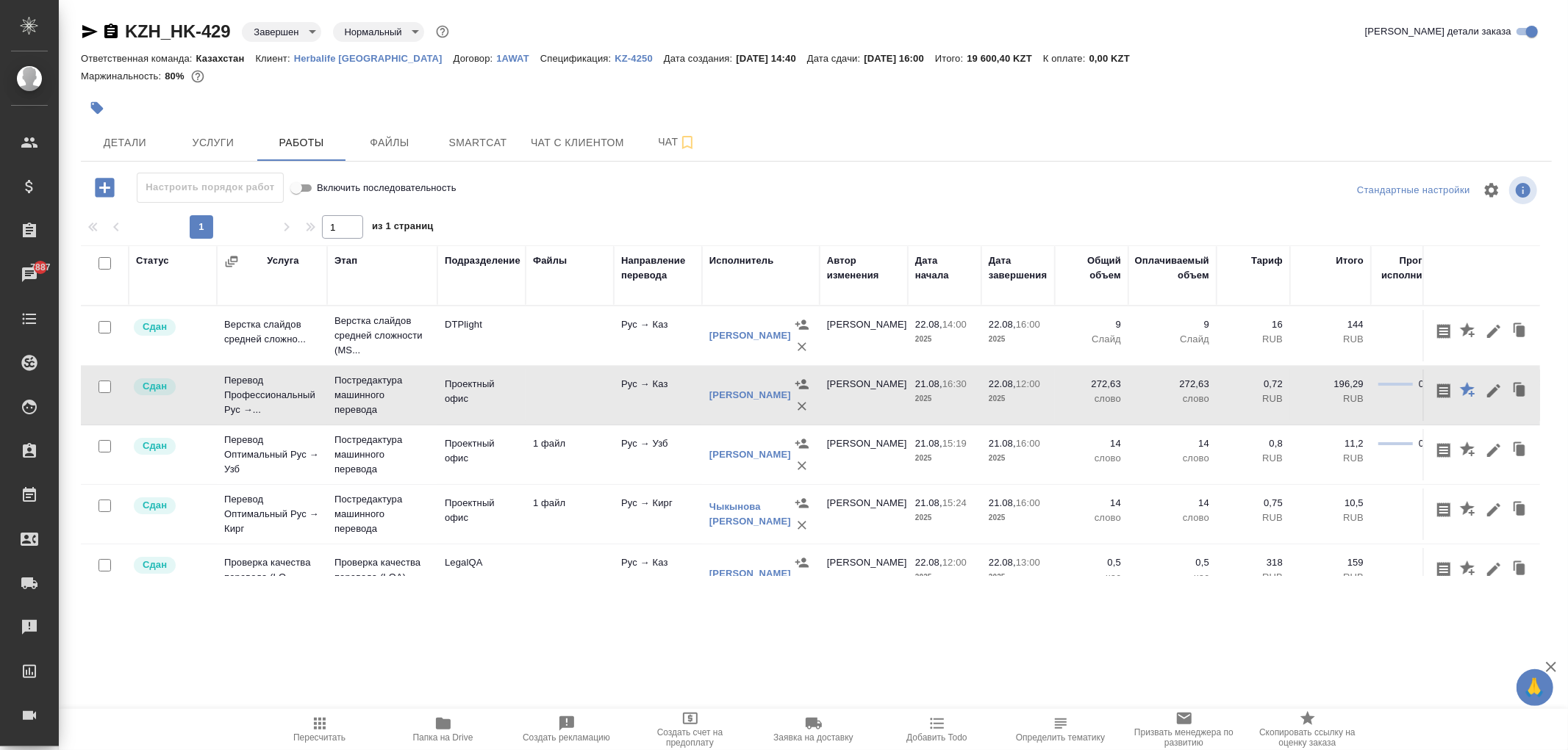
click at [1282, 337] on icon "button" at bounding box center [1493, 330] width 17 height 17
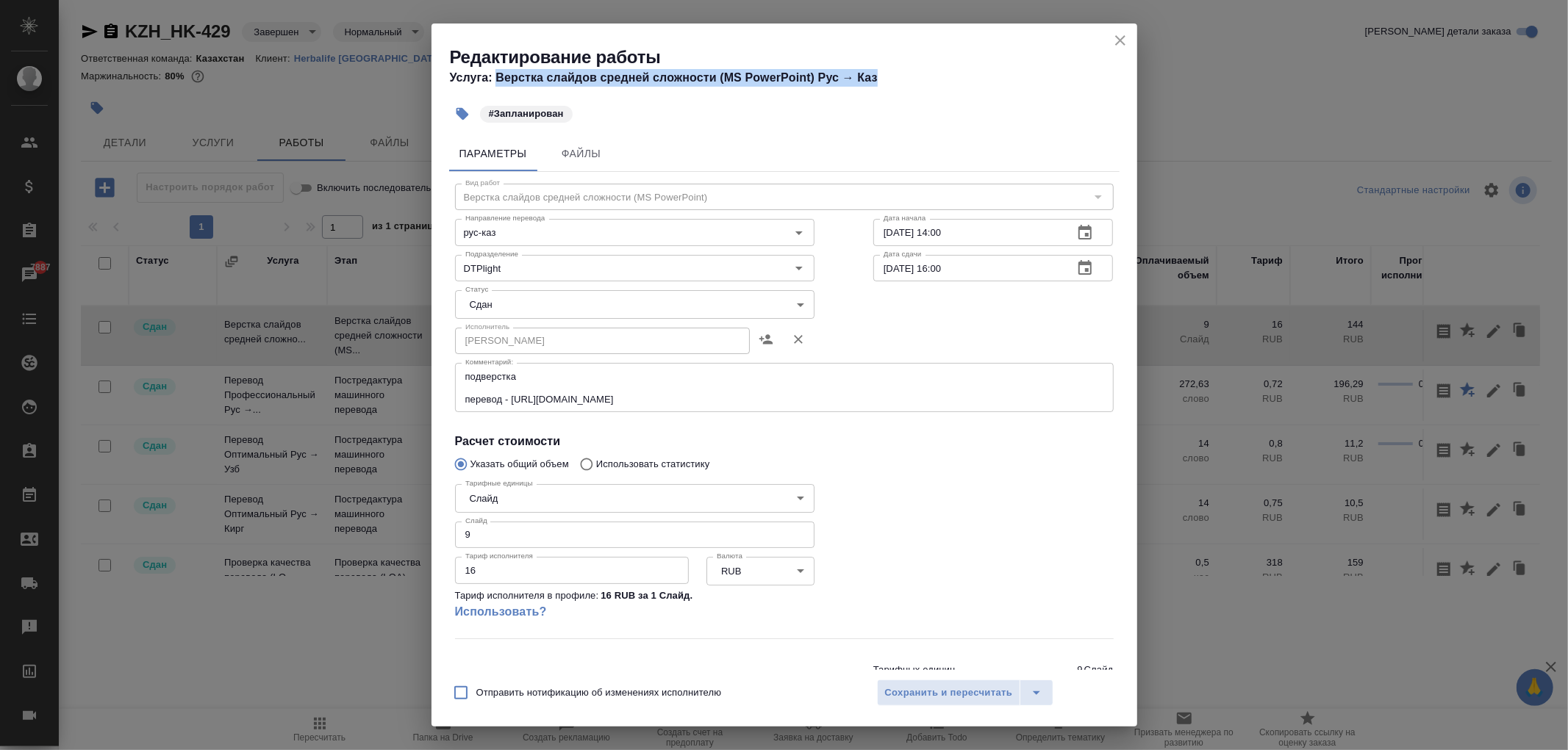
drag, startPoint x: 498, startPoint y: 79, endPoint x: 979, endPoint y: 86, distance: 481.1
click at [979, 86] on div "Редактирование работы Услуга: Верстка слайдов средней сложности (MS PowerPoint)…" at bounding box center [784, 61] width 706 height 74
copy h4 "Верстка слайдов средней сложности (MS PowerPoint) Рус → Каз"
click at [1122, 42] on icon "close" at bounding box center [1119, 39] width 10 height 10
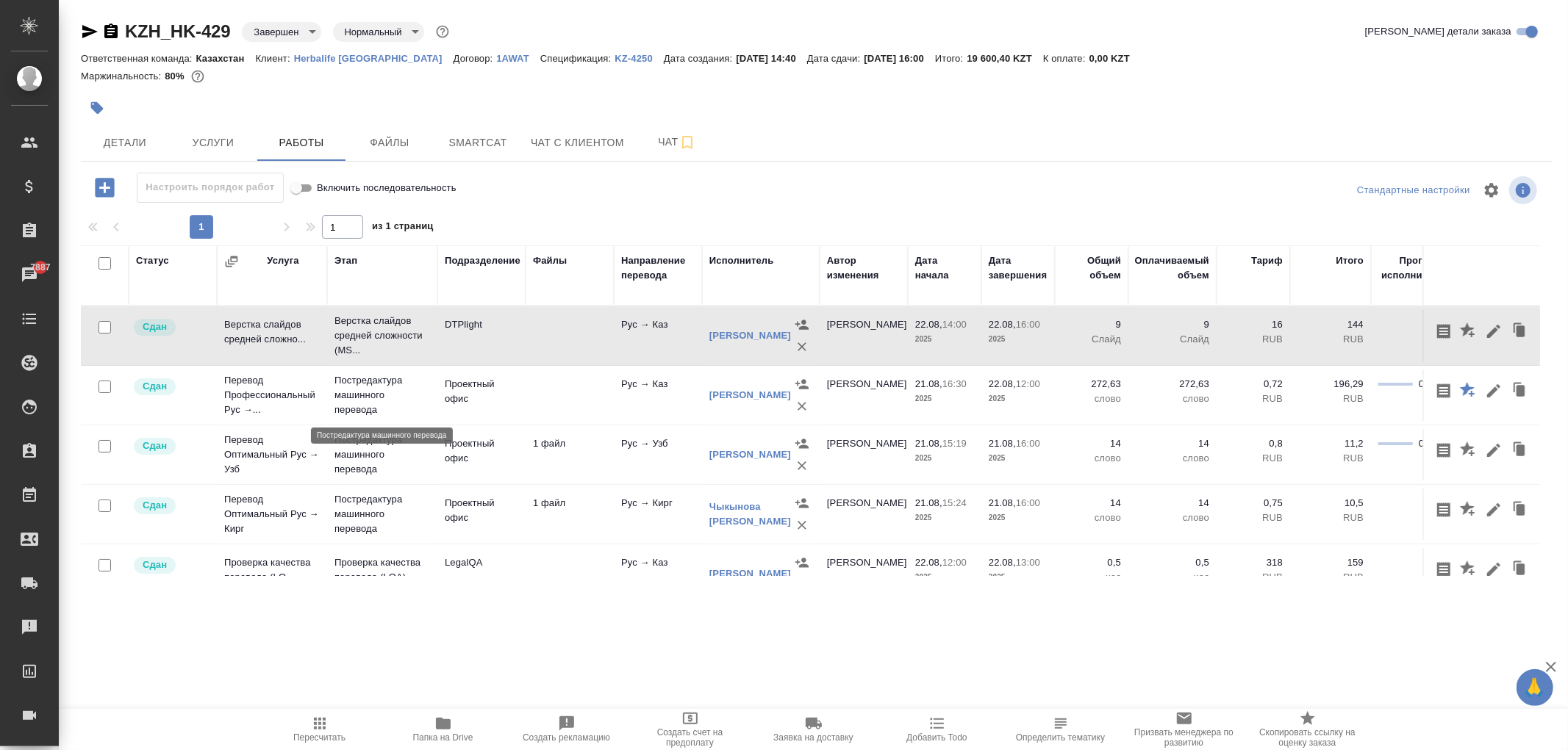
drag, startPoint x: 335, startPoint y: 382, endPoint x: 377, endPoint y: 397, distance: 44.6
click at [377, 397] on p "Постредактура машинного перевода" at bounding box center [382, 396] width 95 height 44
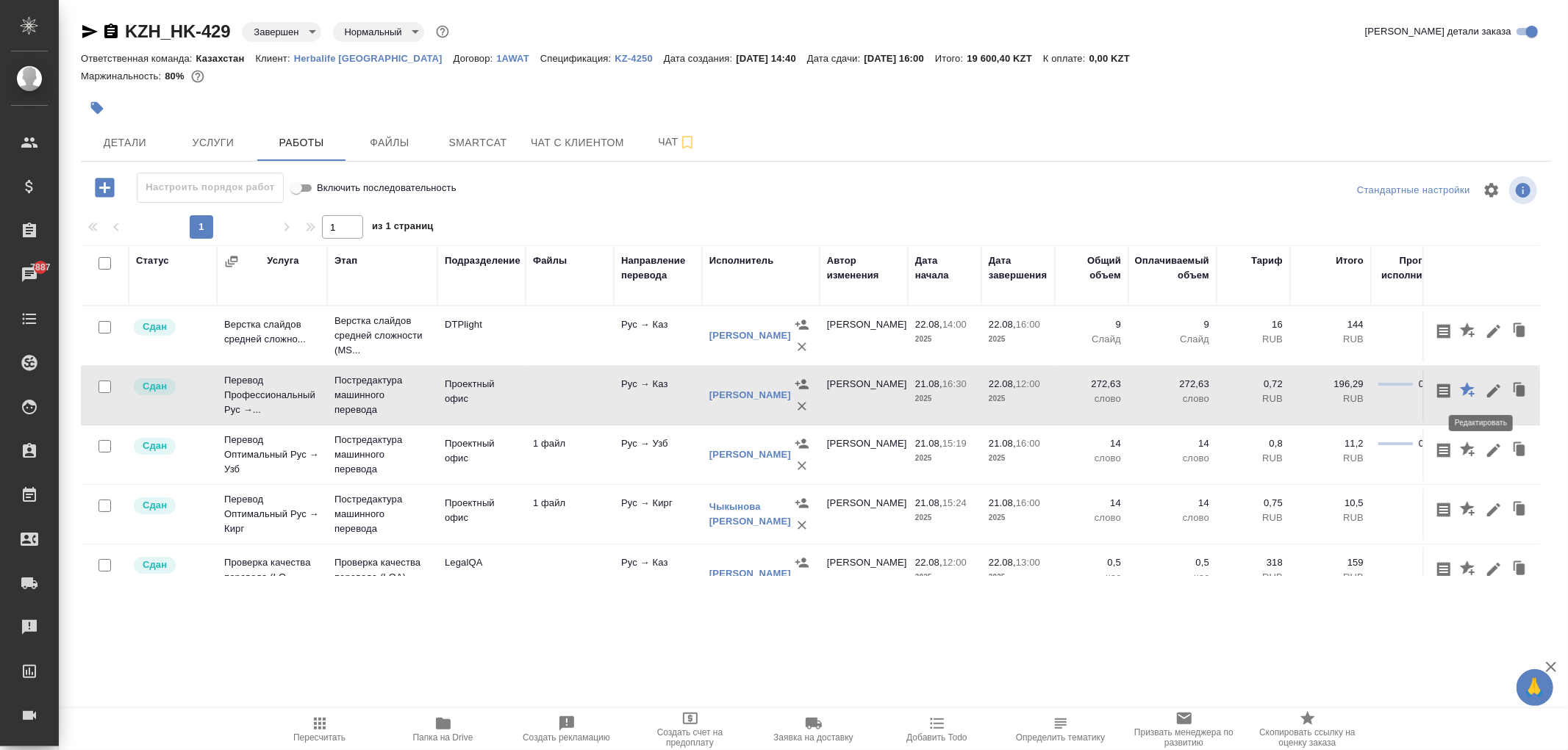
click at [1282, 392] on icon "button" at bounding box center [1493, 391] width 13 height 13
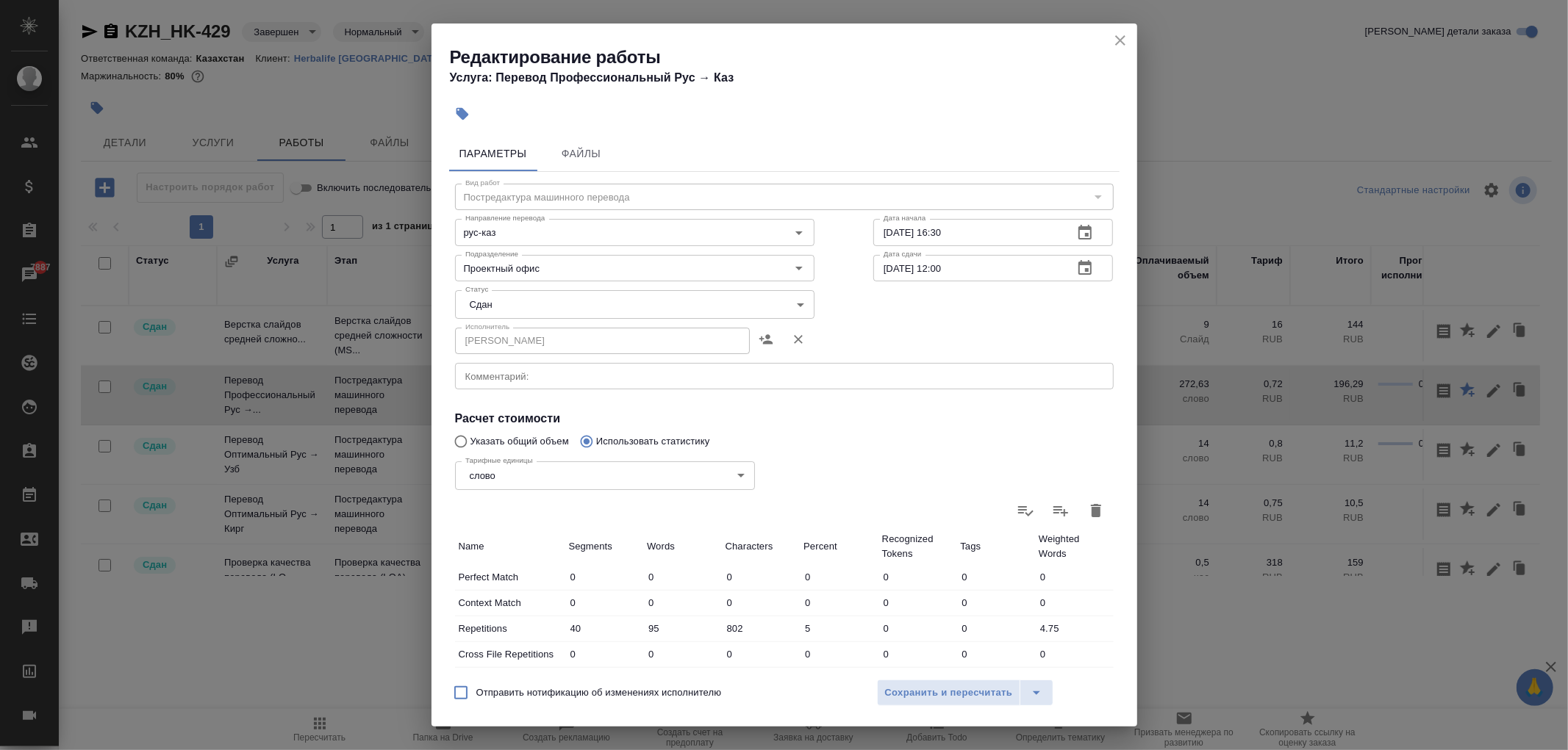
click at [526, 196] on div "Направление перевода рус-каз Направление перевода" at bounding box center [635, 230] width 419 height 94
drag, startPoint x: 459, startPoint y: 196, endPoint x: 666, endPoint y: 199, distance: 207.0
click at [663, 200] on div "Направление перевода рус-каз Направление перевода" at bounding box center [635, 230] width 419 height 94
click at [1117, 39] on icon "close" at bounding box center [1119, 39] width 10 height 10
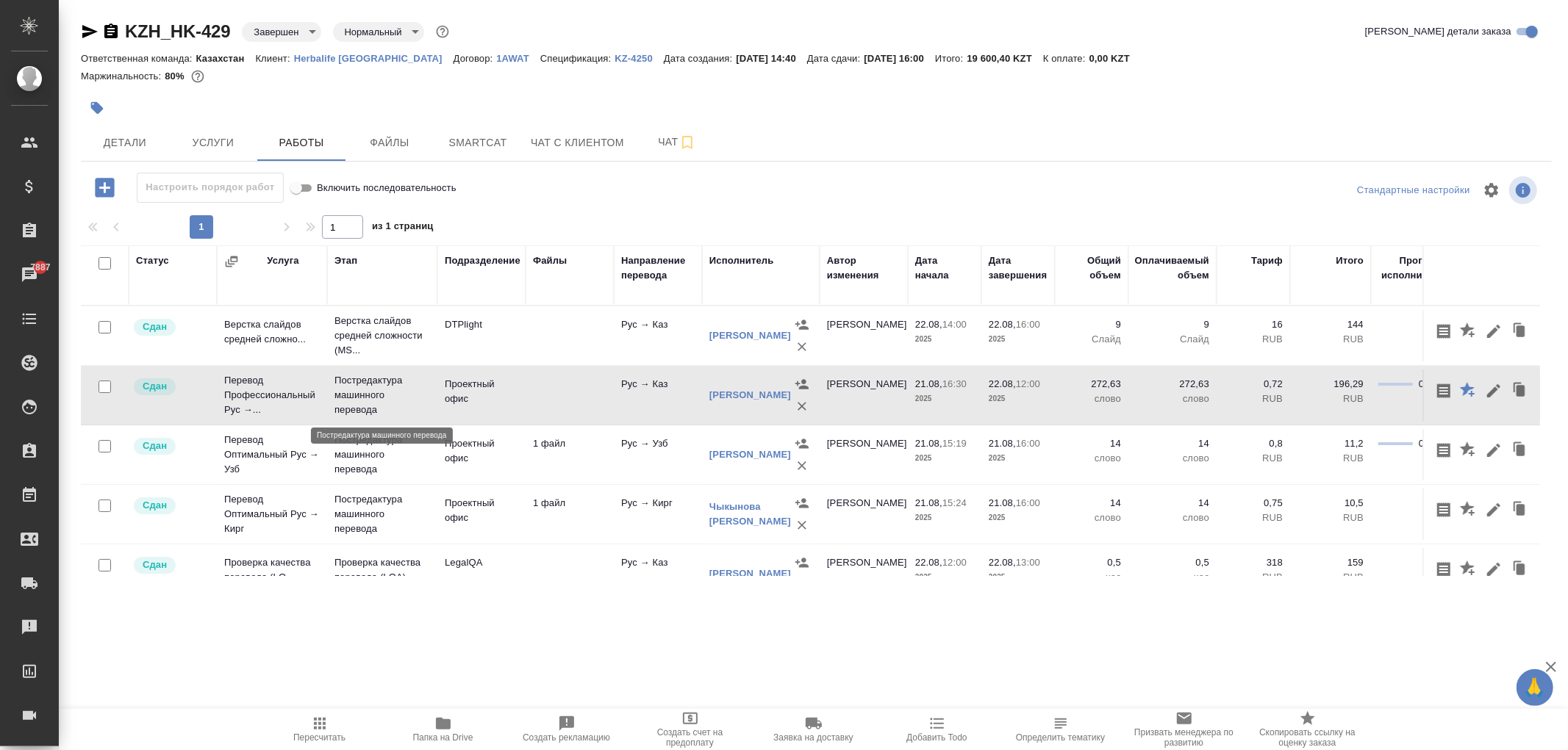
drag, startPoint x: 336, startPoint y: 376, endPoint x: 389, endPoint y: 409, distance: 62.4
click at [389, 409] on p "Постредактура машинного перевода" at bounding box center [382, 396] width 95 height 44
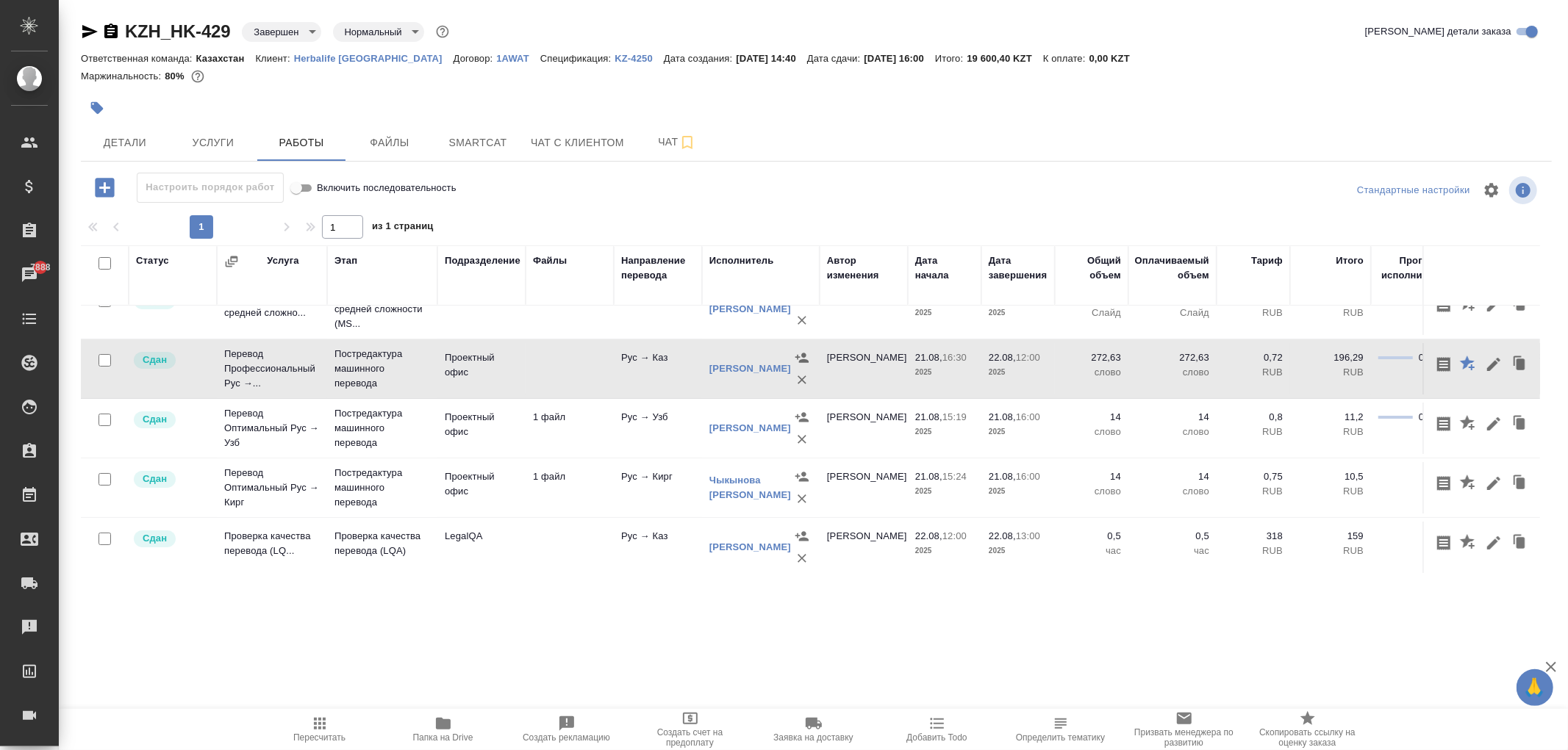
scroll to position [40, 0]
click at [606, 104] on div at bounding box center [571, 107] width 980 height 32
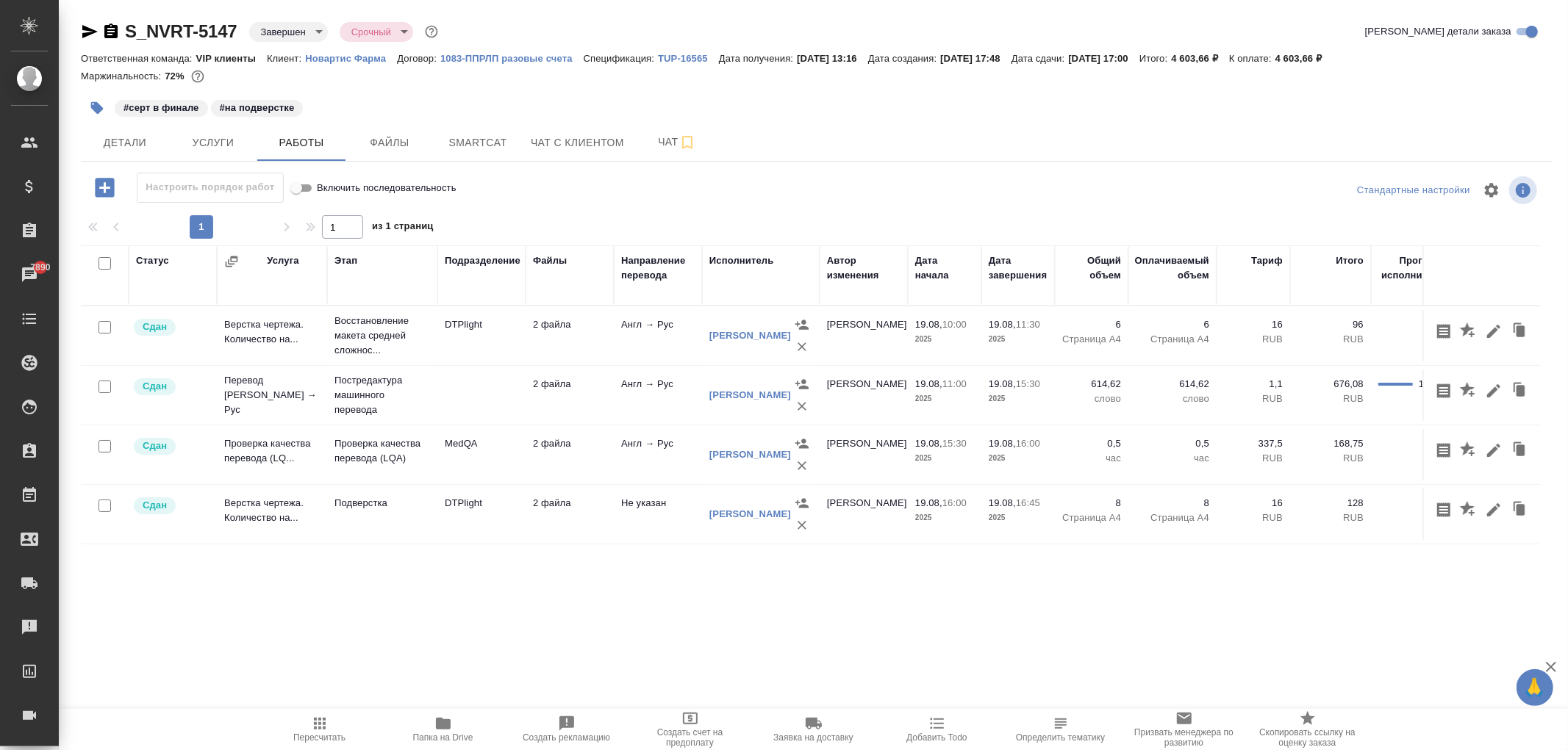
click at [1464, 99] on div "#серт в финале #на подверстке" at bounding box center [816, 107] width 1471 height 32
